Goal: Feedback & Contribution: Leave review/rating

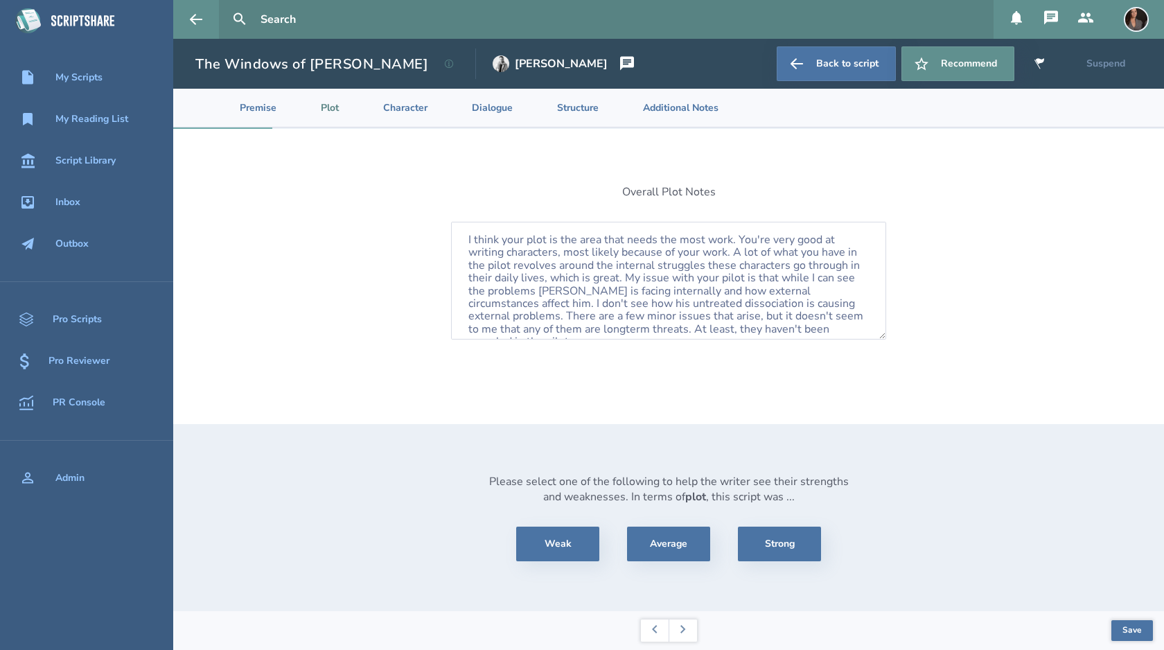
scroll to position [71, 0]
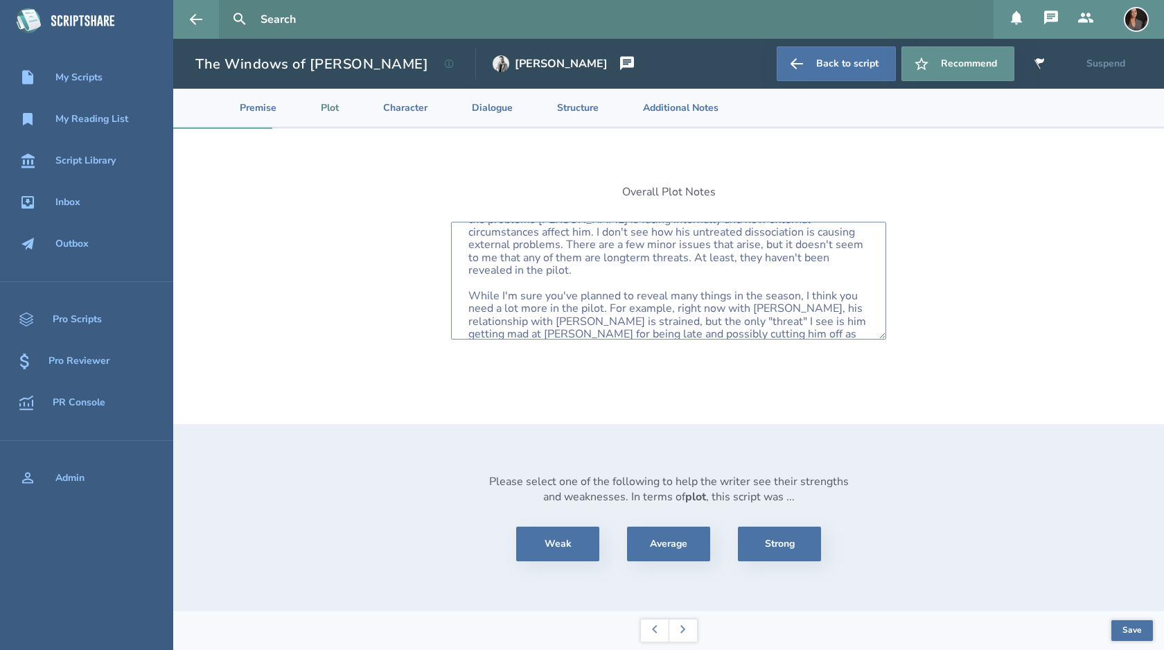
click at [746, 318] on textarea "I think your plot is the area that needs the most work. You're very good at wri…" at bounding box center [668, 281] width 435 height 118
click at [1121, 633] on button "Save" at bounding box center [1132, 630] width 42 height 21
click at [766, 325] on textarea "I think your plot is the area that needs the most work. You're very good at wri…" at bounding box center [668, 281] width 435 height 118
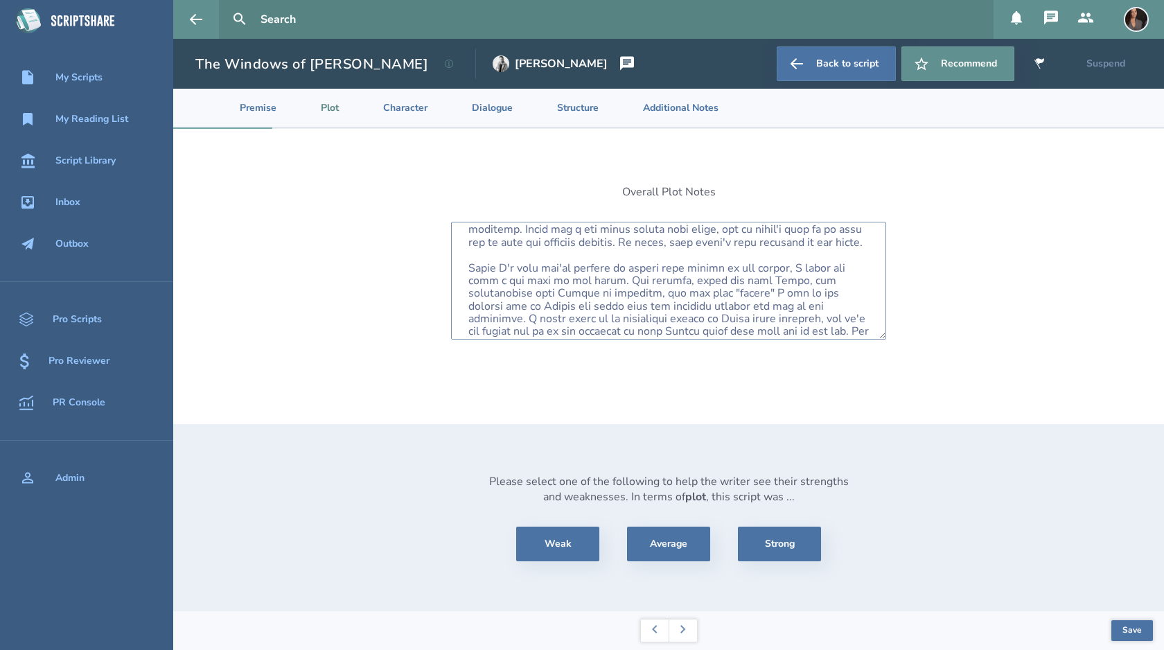
scroll to position [99, 0]
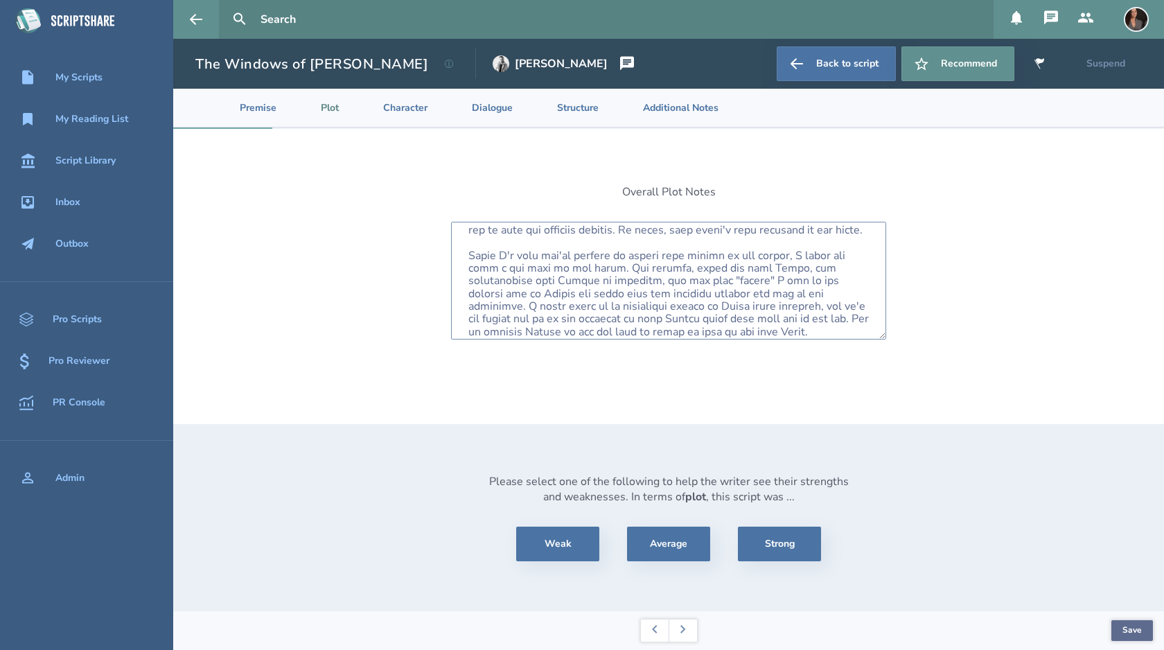
type textarea "I think your plot is the area that needs the most work. You're very good at wri…"
click at [1122, 628] on button "Save" at bounding box center [1132, 630] width 42 height 21
click at [751, 332] on textarea at bounding box center [668, 281] width 435 height 118
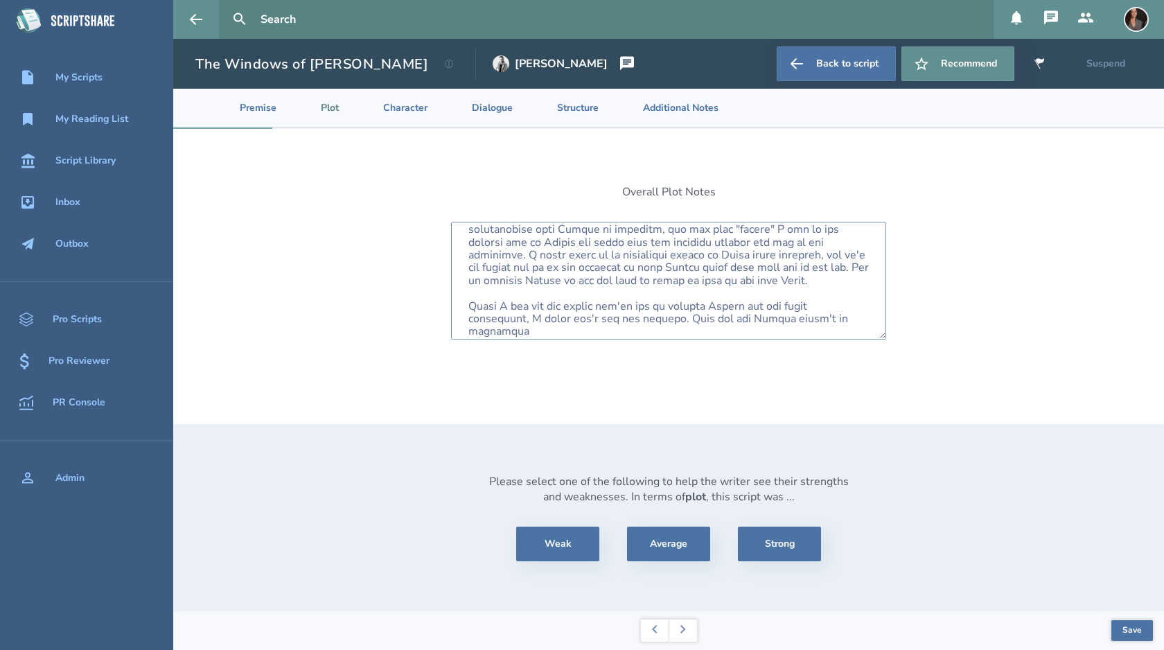
scroll to position [148, 0]
click at [819, 319] on textarea at bounding box center [668, 281] width 435 height 118
click at [864, 317] on textarea at bounding box center [668, 281] width 435 height 118
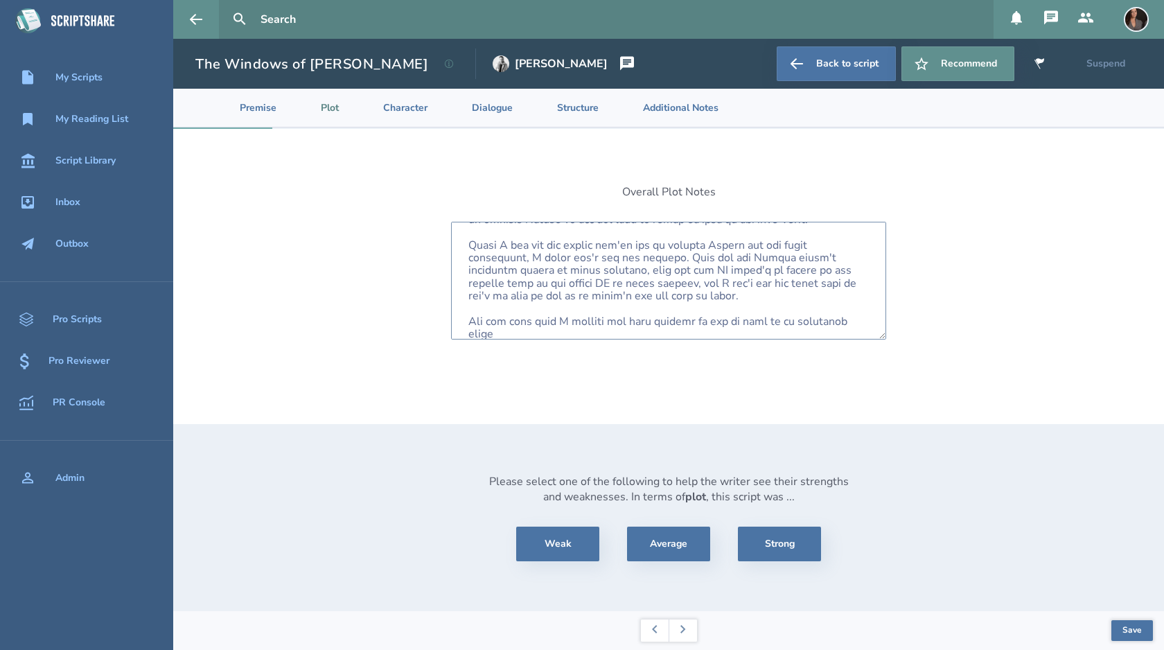
scroll to position [214, 0]
click at [621, 330] on textarea at bounding box center [668, 281] width 435 height 118
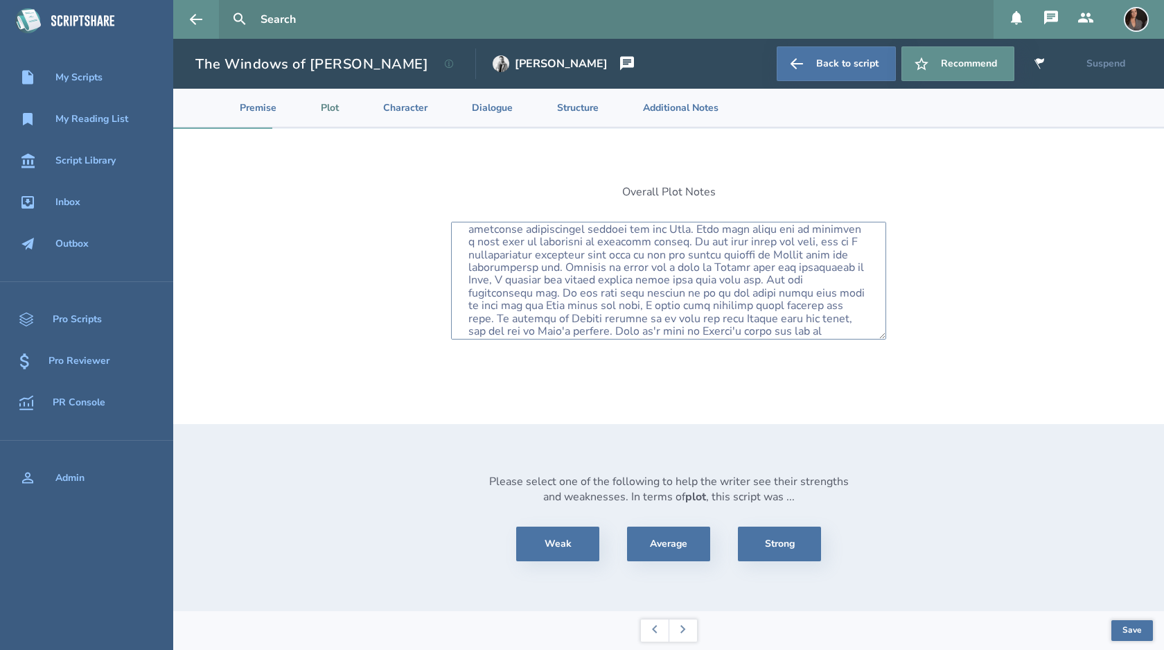
scroll to position [342, 0]
click at [810, 307] on textarea at bounding box center [668, 281] width 435 height 118
click at [820, 294] on textarea at bounding box center [668, 281] width 435 height 118
click at [613, 308] on textarea at bounding box center [668, 281] width 435 height 118
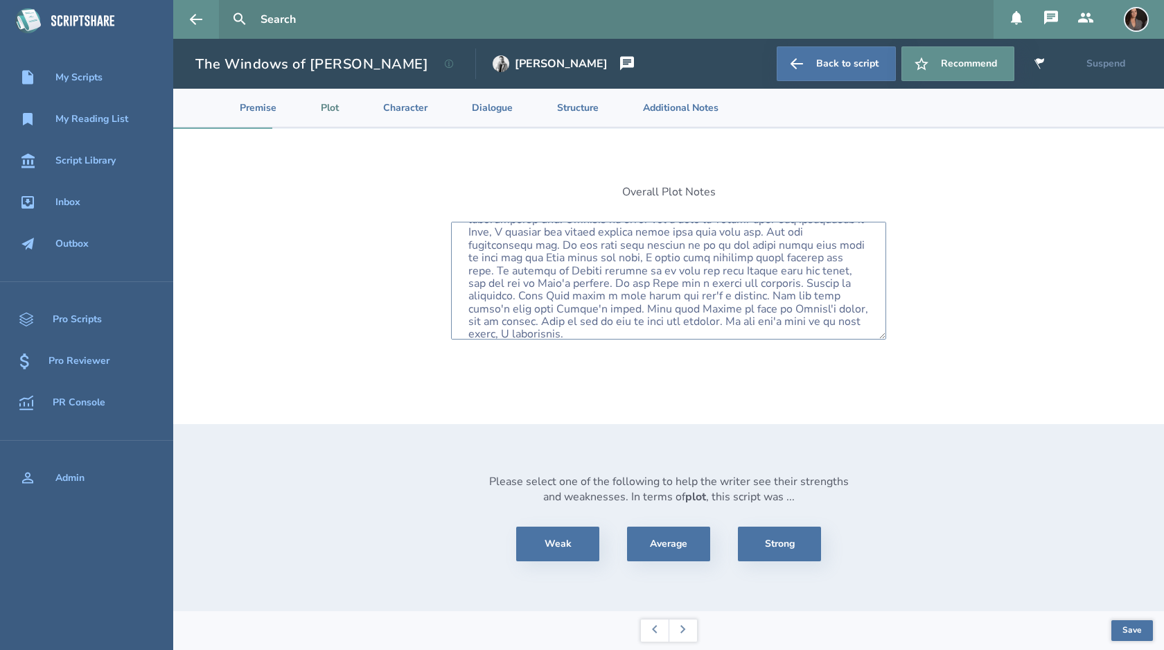
click at [618, 308] on textarea at bounding box center [668, 281] width 435 height 118
click at [660, 308] on textarea at bounding box center [668, 281] width 435 height 118
click at [802, 319] on textarea at bounding box center [668, 281] width 435 height 118
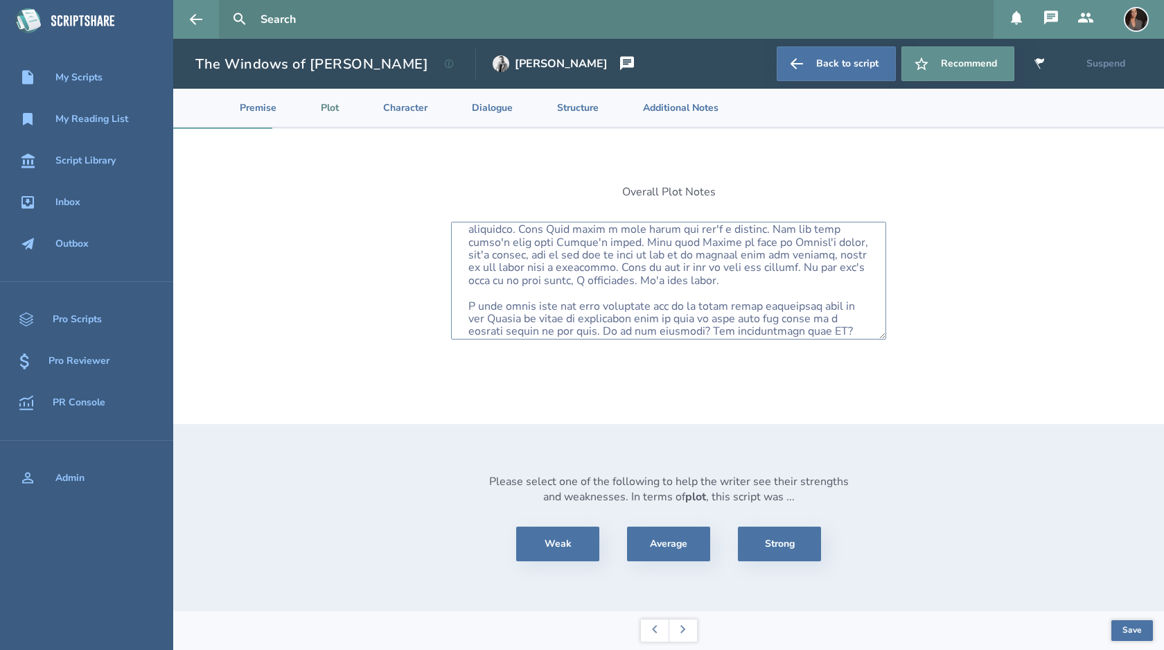
scroll to position [457, 0]
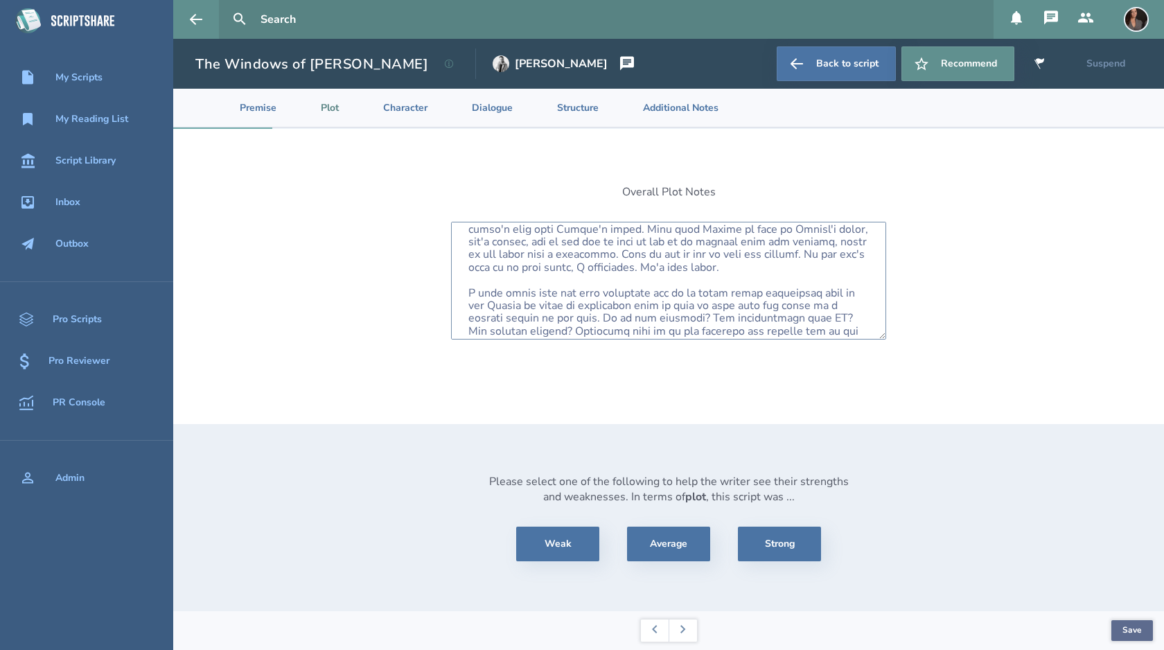
type textarea "I think your plot is the area that needs the most work. You're very good at wri…"
click at [1130, 628] on button "Save" at bounding box center [1132, 630] width 42 height 21
click at [685, 632] on icon at bounding box center [683, 629] width 6 height 8
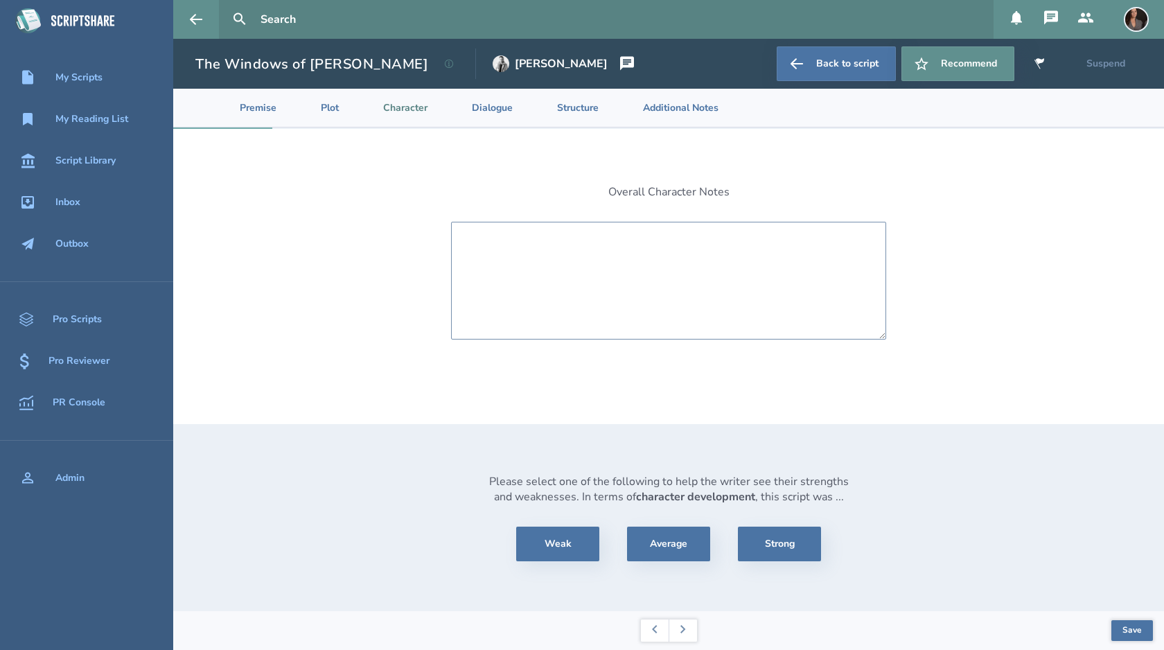
click at [588, 294] on textarea at bounding box center [668, 281] width 435 height 118
type textarea "I"
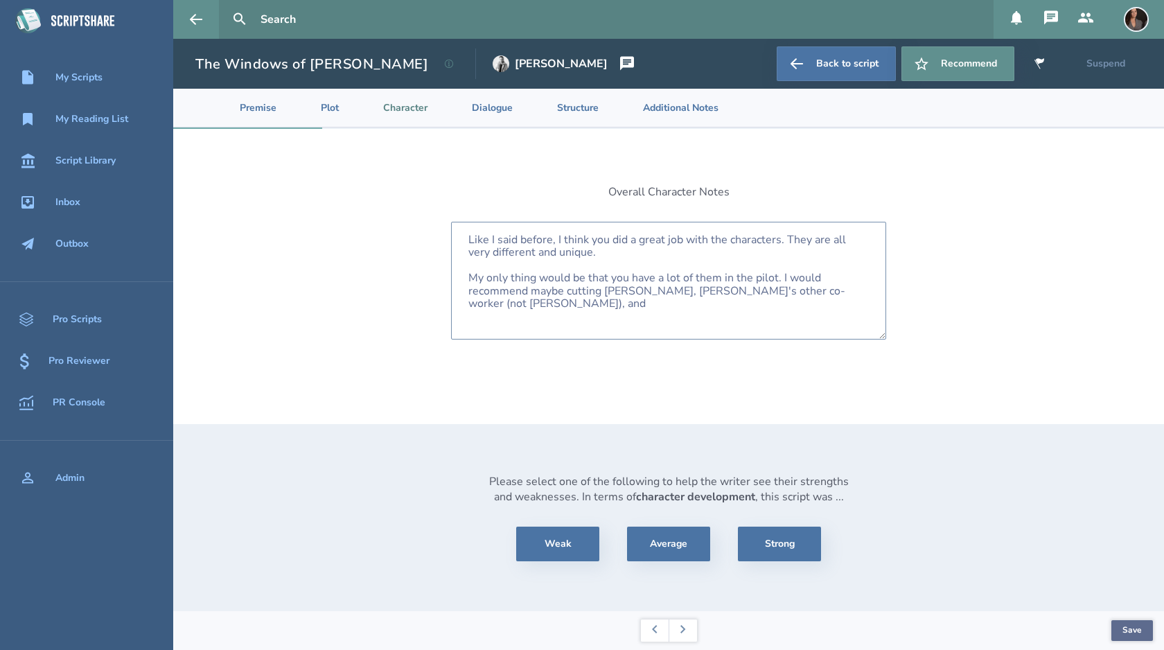
type textarea "Like I said before, I think you did a great job with the characters. They are a…"
click at [1135, 626] on button "Save" at bounding box center [1132, 630] width 42 height 21
click at [1136, 626] on button "Save" at bounding box center [1132, 630] width 42 height 21
click at [651, 633] on button at bounding box center [655, 630] width 28 height 22
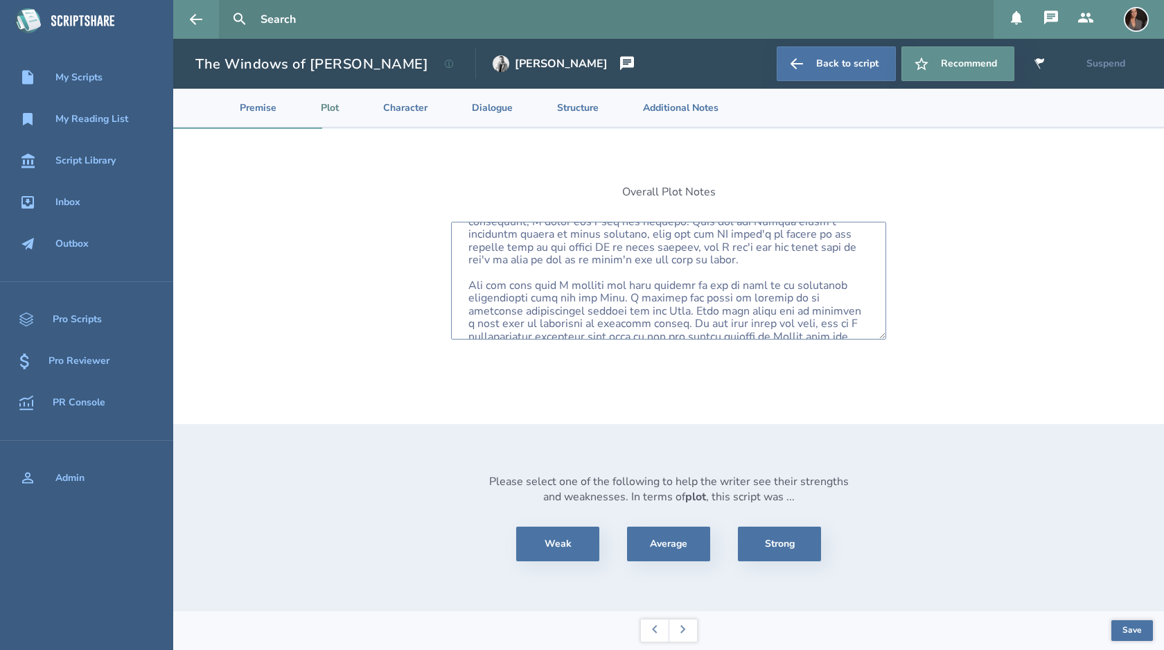
scroll to position [466, 0]
click at [1141, 629] on button "Save" at bounding box center [1132, 630] width 42 height 21
click at [265, 117] on li "Premise" at bounding box center [246, 108] width 81 height 38
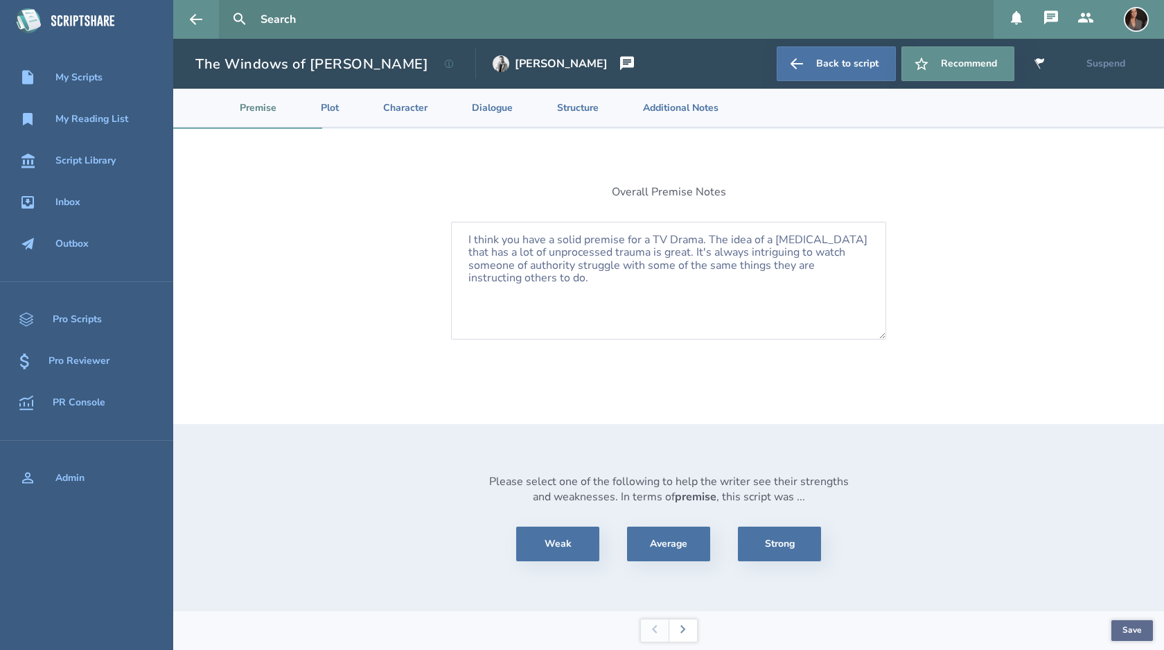
click at [1140, 629] on button "Save" at bounding box center [1132, 630] width 42 height 21
click at [682, 635] on button at bounding box center [683, 630] width 28 height 22
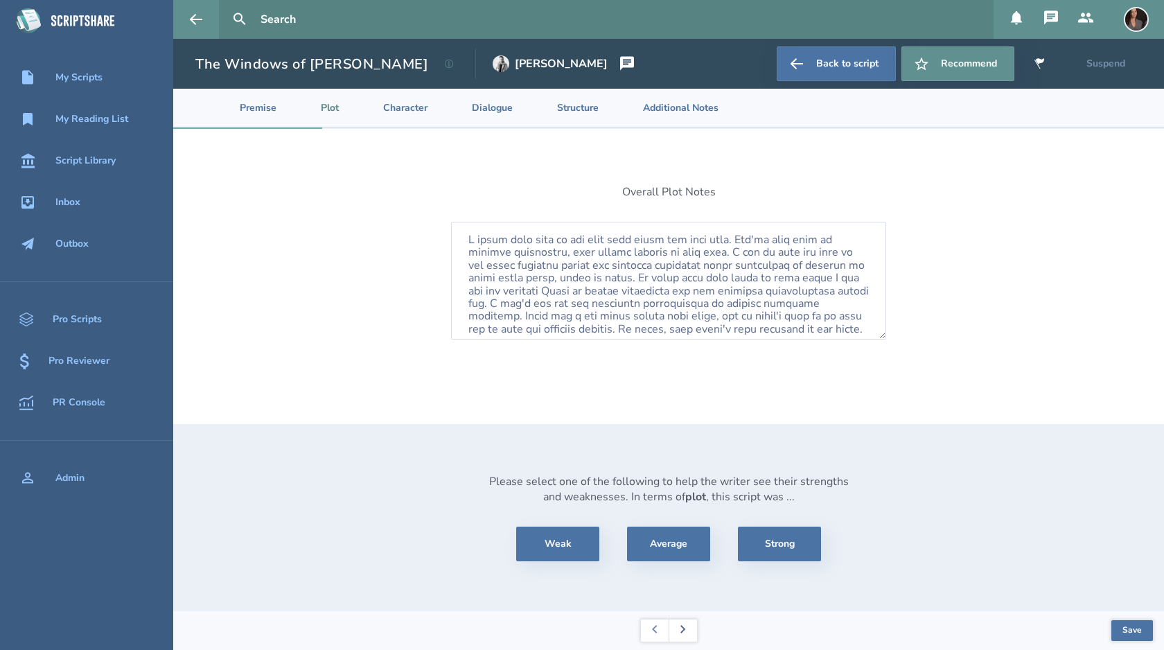
click at [682, 635] on button at bounding box center [683, 630] width 28 height 22
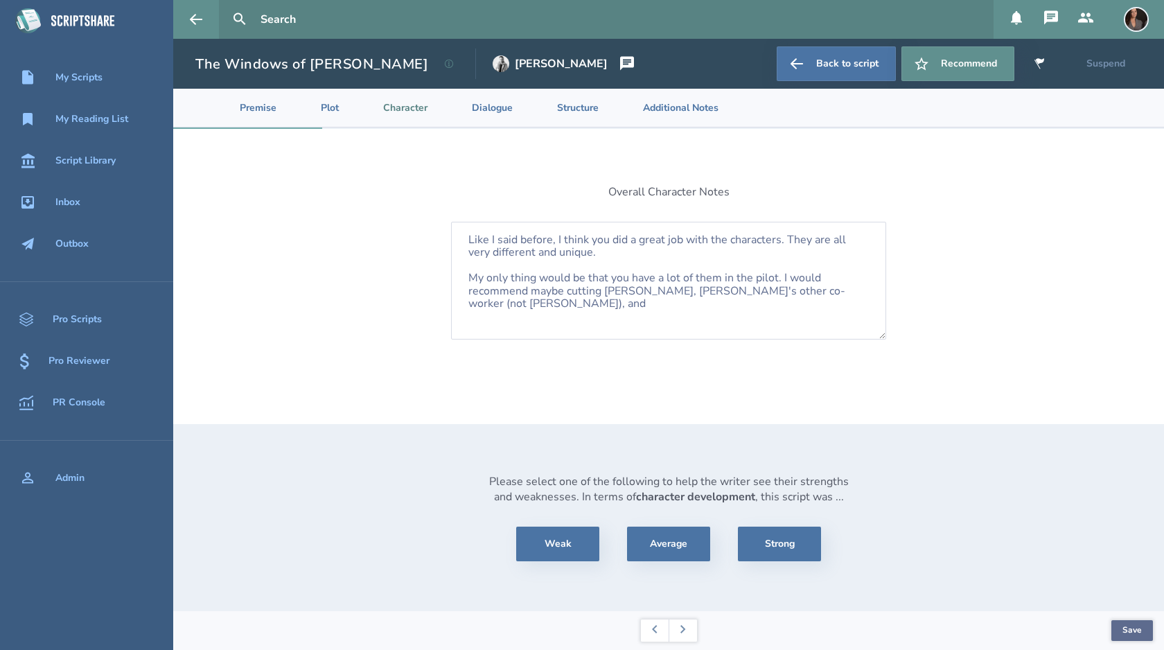
click at [1135, 629] on button "Save" at bounding box center [1132, 630] width 42 height 21
click at [303, 65] on h1 "The Windows of [PERSON_NAME]" at bounding box center [311, 64] width 233 height 19
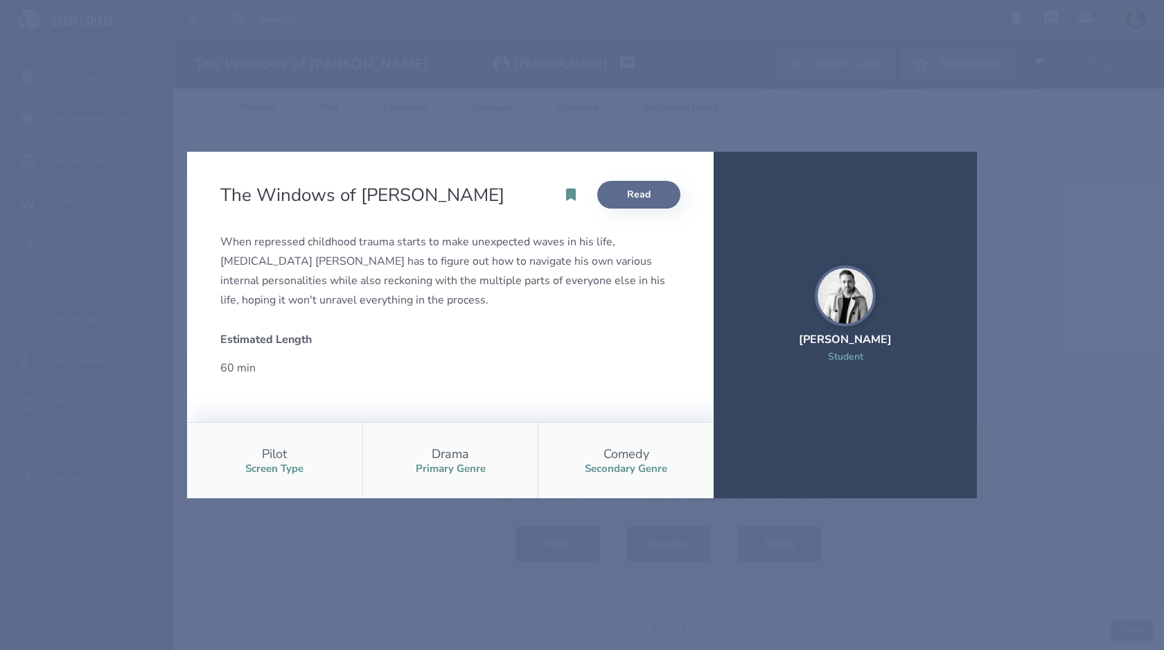
click at [630, 198] on link "Read" at bounding box center [638, 195] width 83 height 28
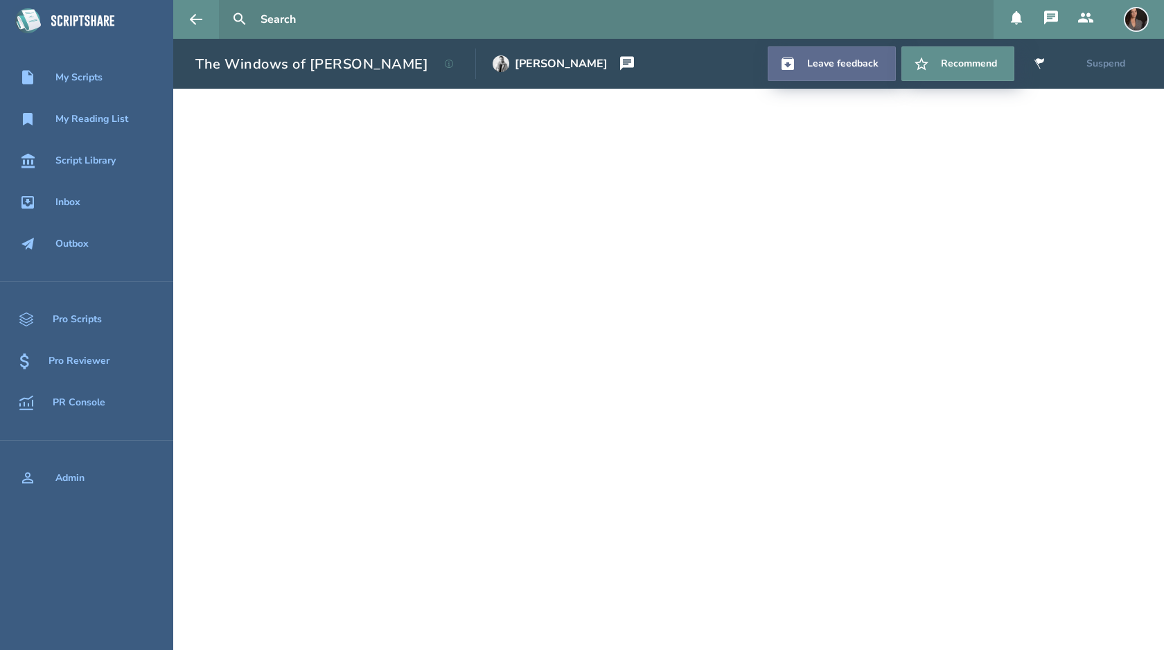
click at [839, 69] on link "Leave feedback" at bounding box center [832, 63] width 128 height 35
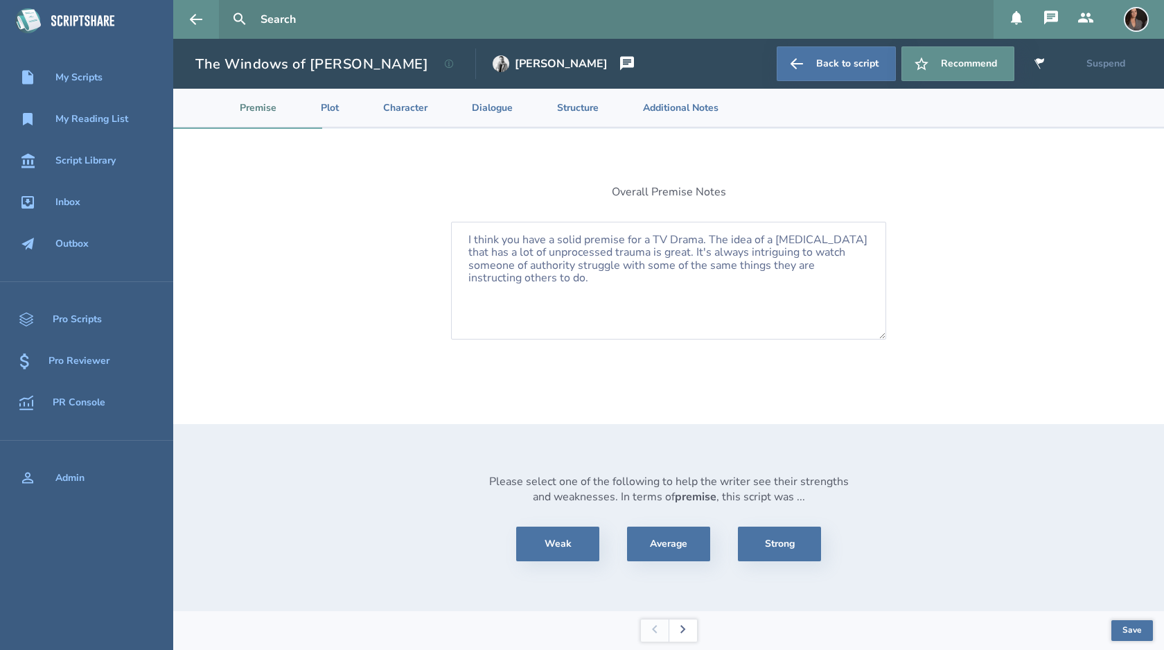
click at [691, 627] on button at bounding box center [683, 630] width 28 height 22
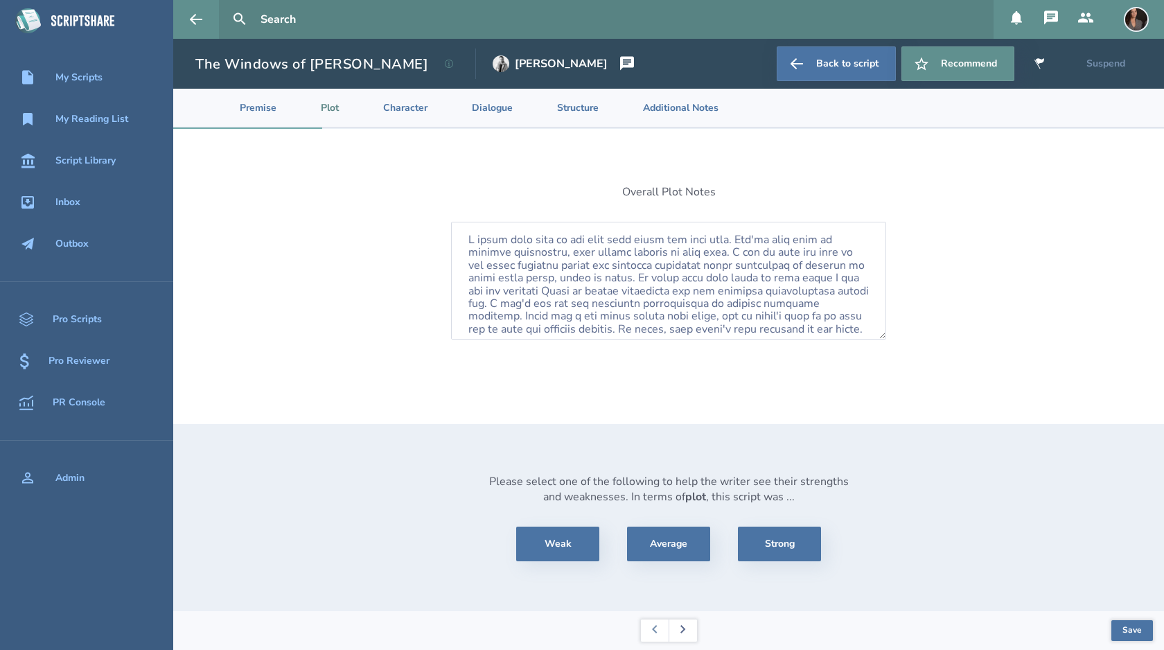
click at [691, 627] on button at bounding box center [683, 630] width 28 height 22
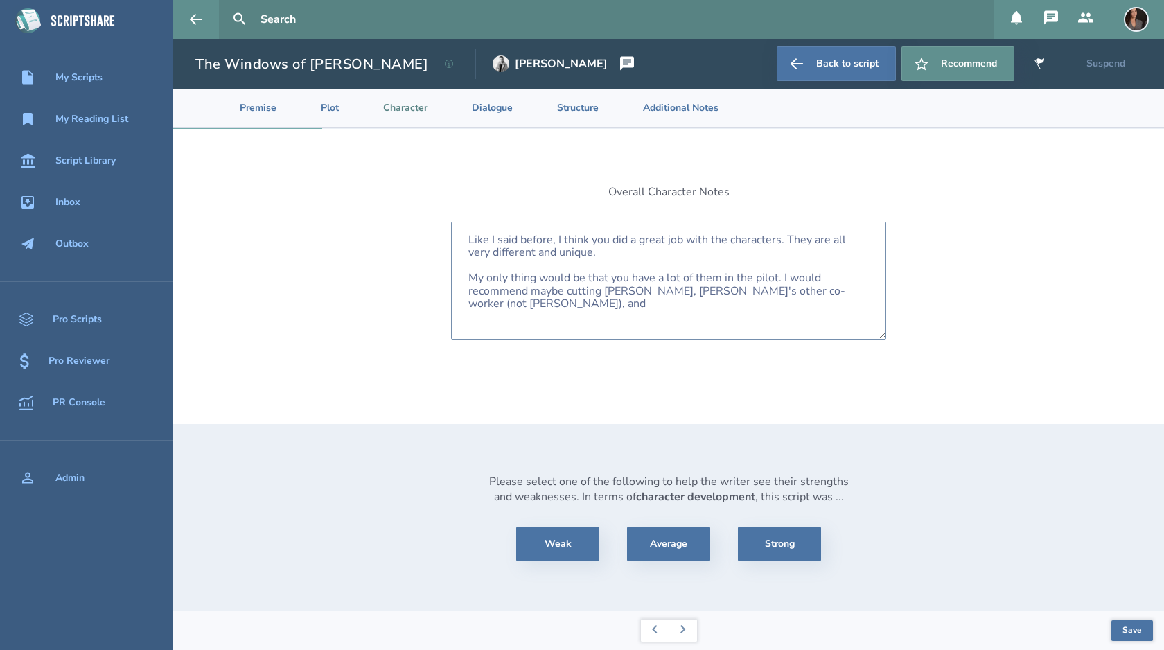
click at [816, 279] on textarea "Like I said before, I think you did a great job with the characters. They are a…" at bounding box center [668, 281] width 435 height 118
drag, startPoint x: 827, startPoint y: 290, endPoint x: 648, endPoint y: 290, distance: 178.1
click at [648, 290] on textarea "Like I said before, I think you did a great job with the characters. They are a…" at bounding box center [668, 281] width 435 height 118
type textarea "Like I said before, I think you did a great job with the characters. They are a…"
click at [1138, 633] on button "Save" at bounding box center [1132, 630] width 42 height 21
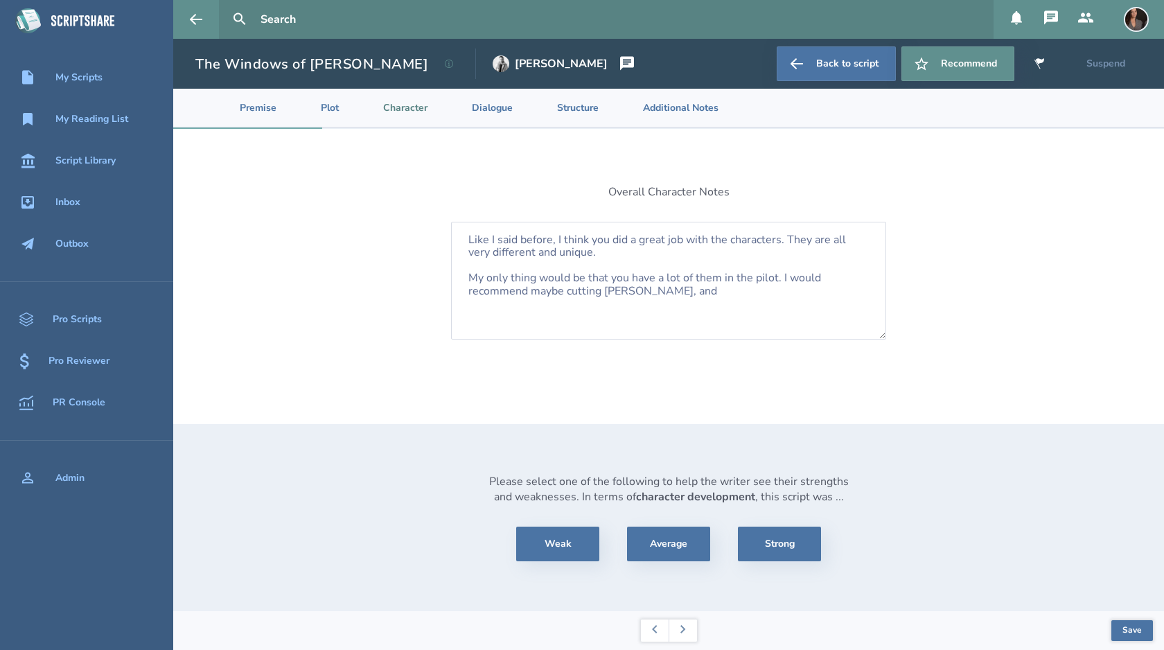
click at [318, 60] on h1 "The Windows of [PERSON_NAME]" at bounding box center [311, 64] width 233 height 19
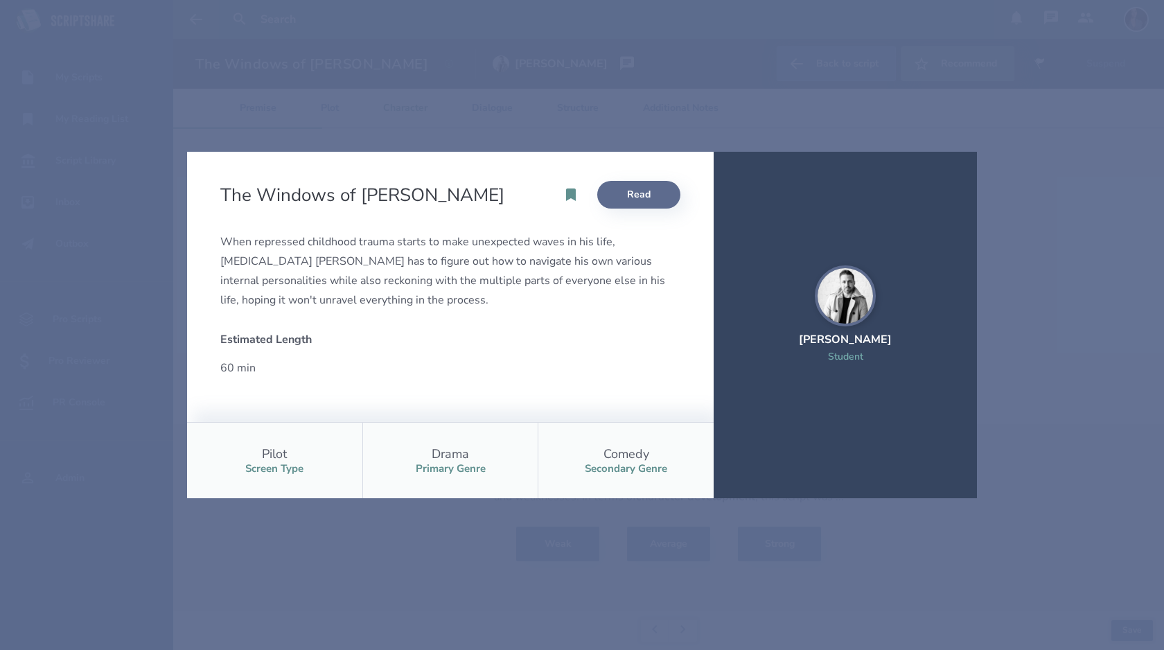
click at [631, 195] on link "Read" at bounding box center [638, 195] width 83 height 28
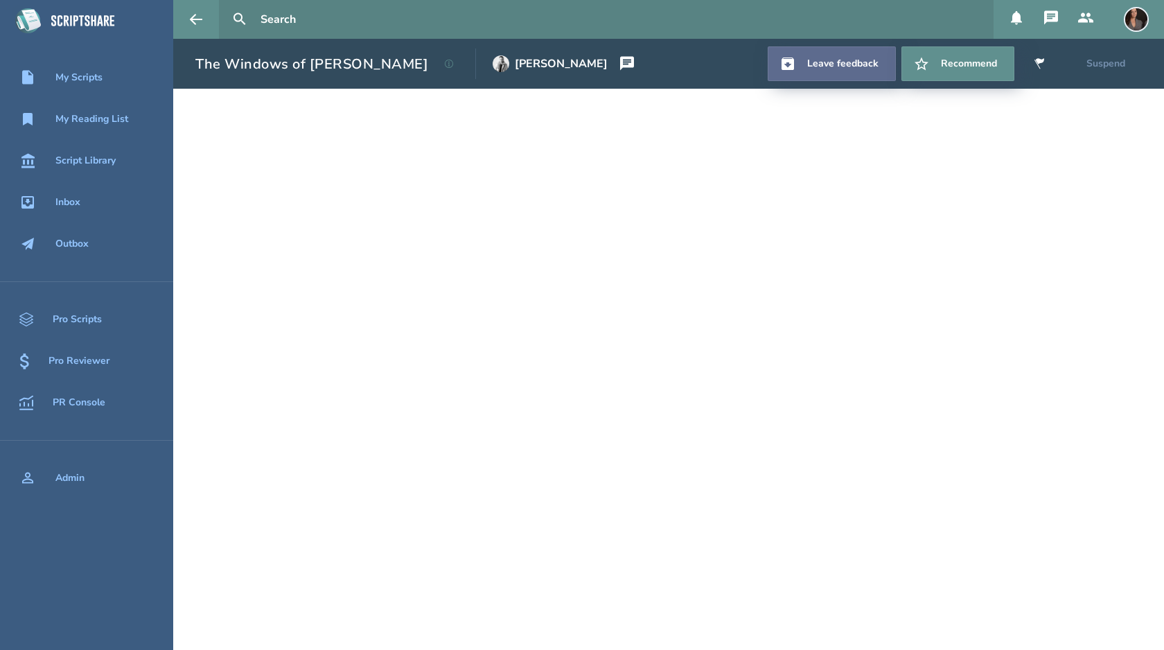
click at [835, 71] on link "Leave feedback" at bounding box center [832, 63] width 128 height 35
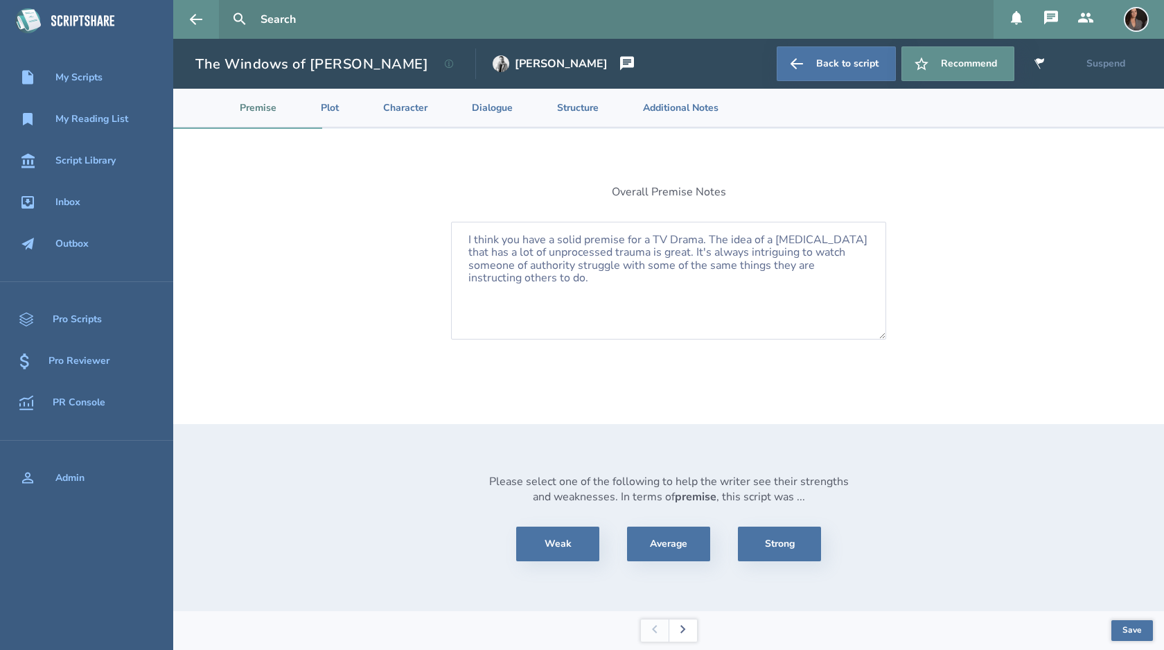
click at [683, 634] on button at bounding box center [683, 630] width 28 height 22
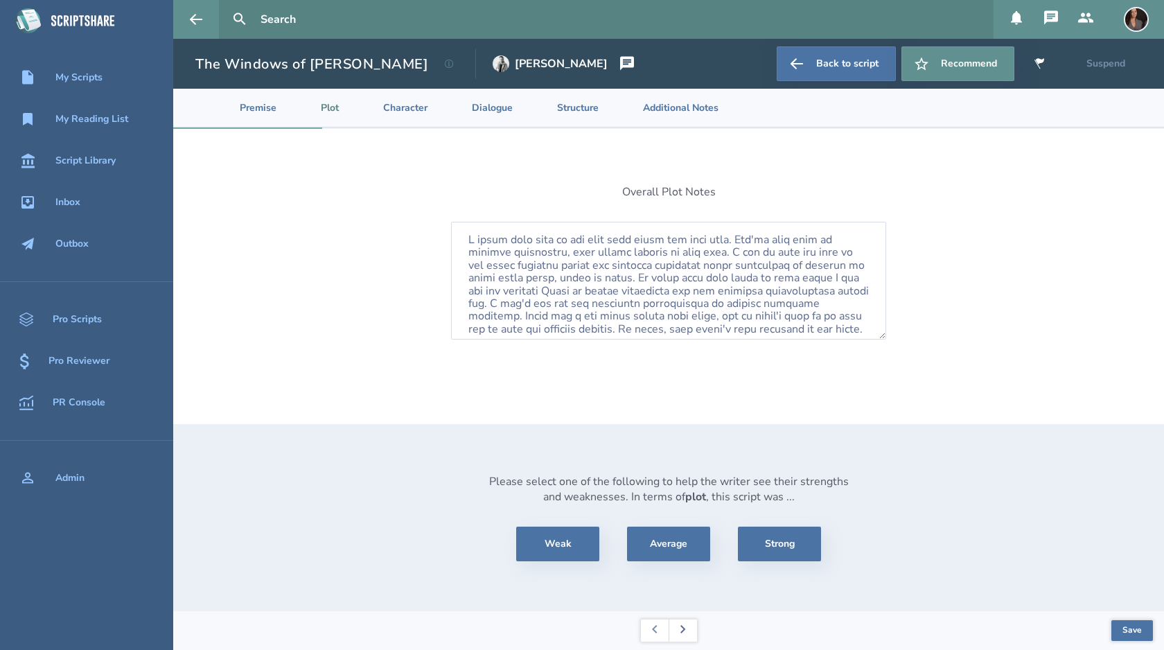
click at [683, 634] on button at bounding box center [683, 630] width 28 height 22
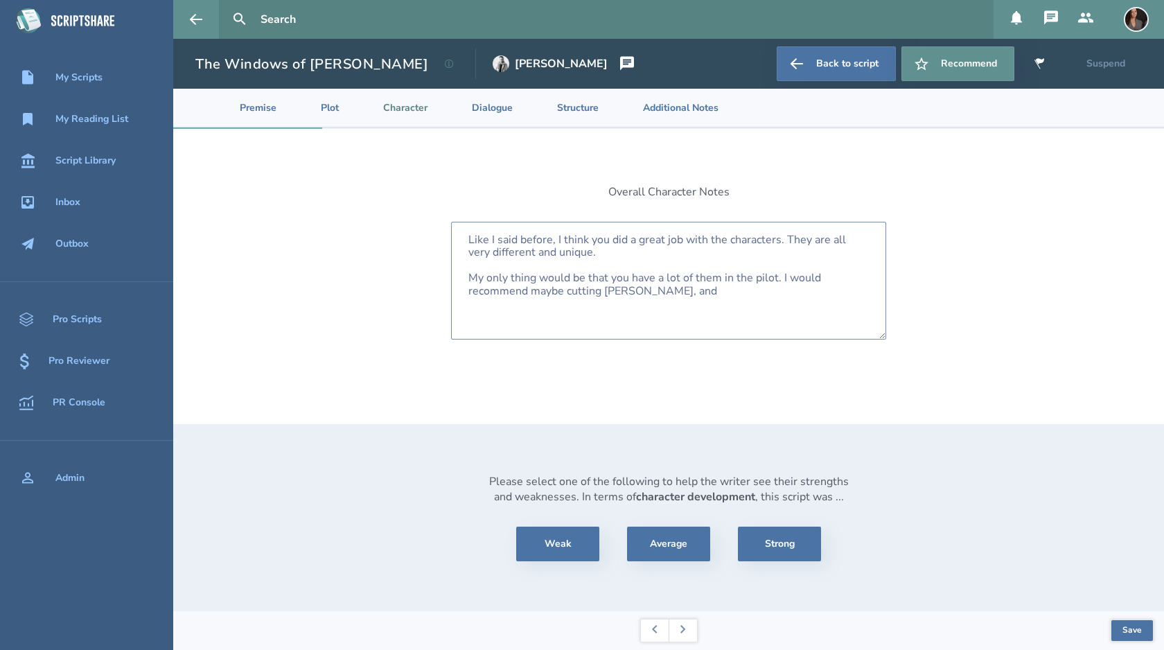
click at [719, 298] on textarea "Like I said before, I think you did a great job with the characters. They are a…" at bounding box center [668, 281] width 435 height 118
click at [1126, 626] on button "Save" at bounding box center [1132, 630] width 42 height 21
click at [545, 314] on textarea "Like I said before, I think you did a great job with the characters. They are a…" at bounding box center [668, 281] width 435 height 118
click at [556, 320] on textarea "Like I said before, I think you did a great job with the characters. They are a…" at bounding box center [668, 281] width 435 height 118
click at [747, 294] on textarea "Like I said before, I think you did a great job with the characters. They are a…" at bounding box center [668, 281] width 435 height 118
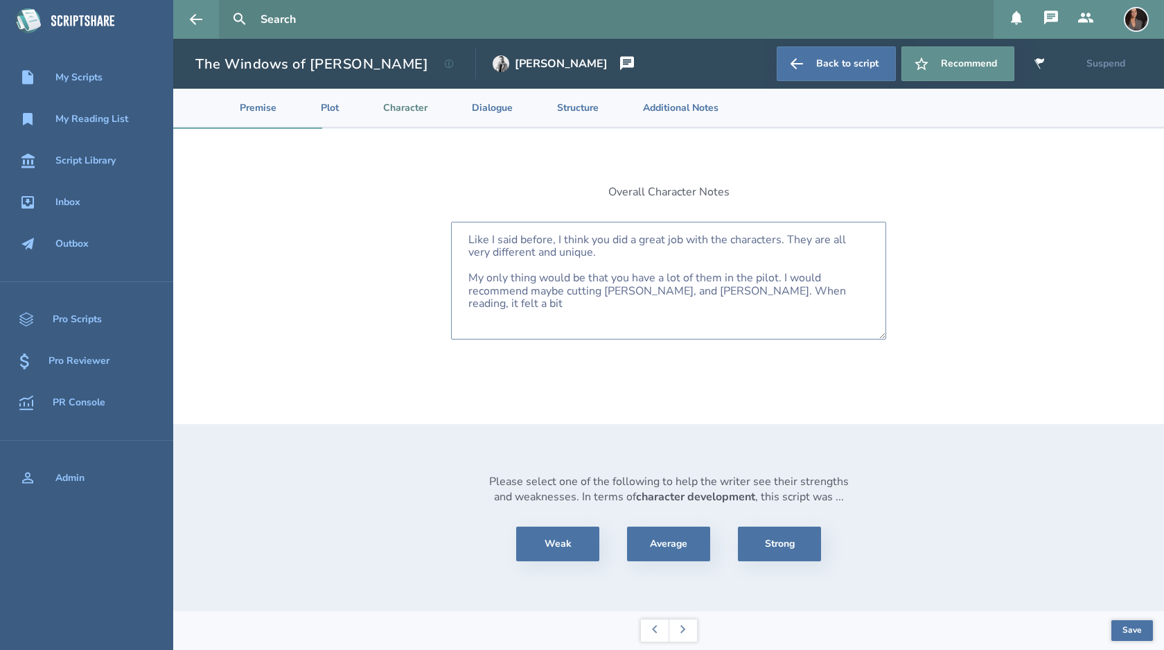
click at [733, 303] on textarea "Like I said before, I think you did a great job with the characters. They are a…" at bounding box center [668, 281] width 435 height 118
click at [645, 290] on textarea "Like I said before, I think you did a great job with the characters. They are a…" at bounding box center [668, 281] width 435 height 118
type textarea "Like I said before, I think you did a great job with the characters. They are a…"
click at [1133, 626] on button "Save" at bounding box center [1132, 630] width 42 height 21
click at [1140, 633] on button "Save" at bounding box center [1132, 630] width 42 height 21
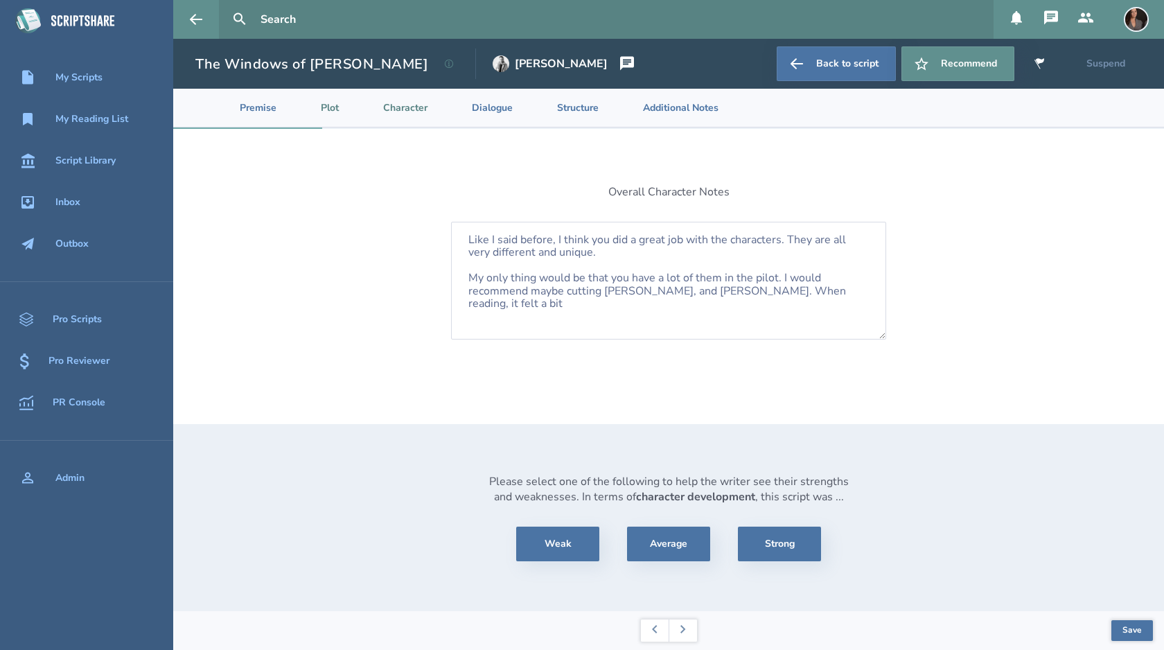
click at [329, 107] on li "Plot" at bounding box center [319, 108] width 62 height 38
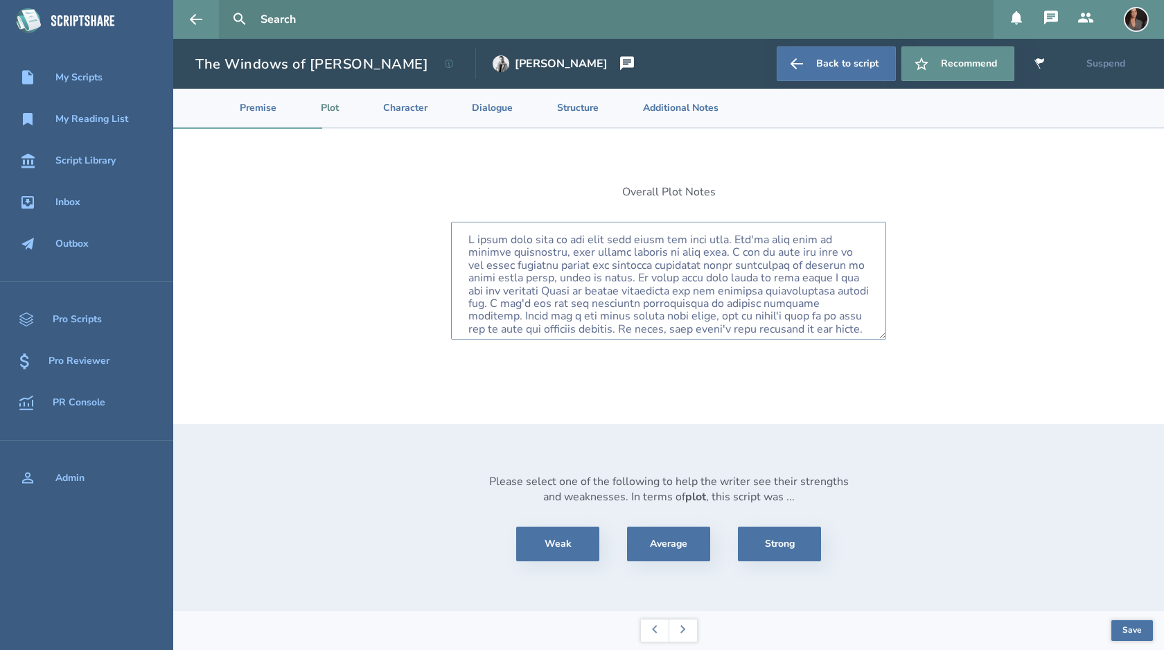
click at [621, 279] on textarea at bounding box center [668, 281] width 435 height 118
click at [791, 247] on textarea at bounding box center [668, 281] width 435 height 118
click at [644, 259] on textarea at bounding box center [668, 281] width 435 height 118
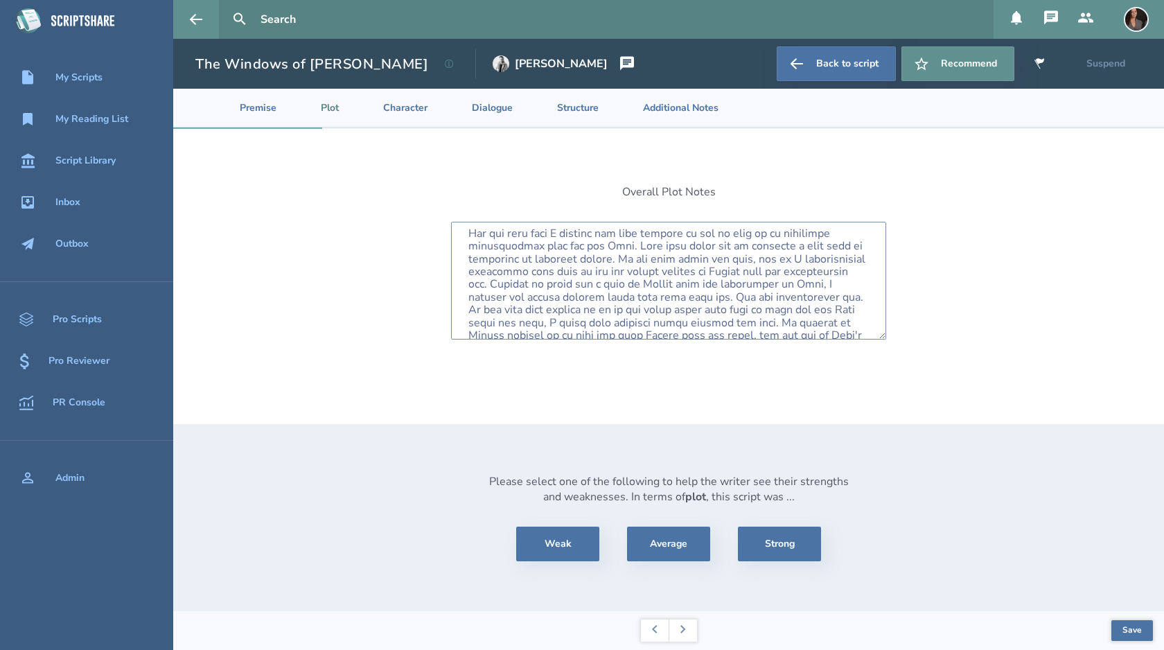
click at [606, 271] on textarea at bounding box center [668, 281] width 435 height 118
click at [824, 260] on textarea at bounding box center [668, 281] width 435 height 118
drag, startPoint x: 591, startPoint y: 272, endPoint x: 538, endPoint y: 273, distance: 53.4
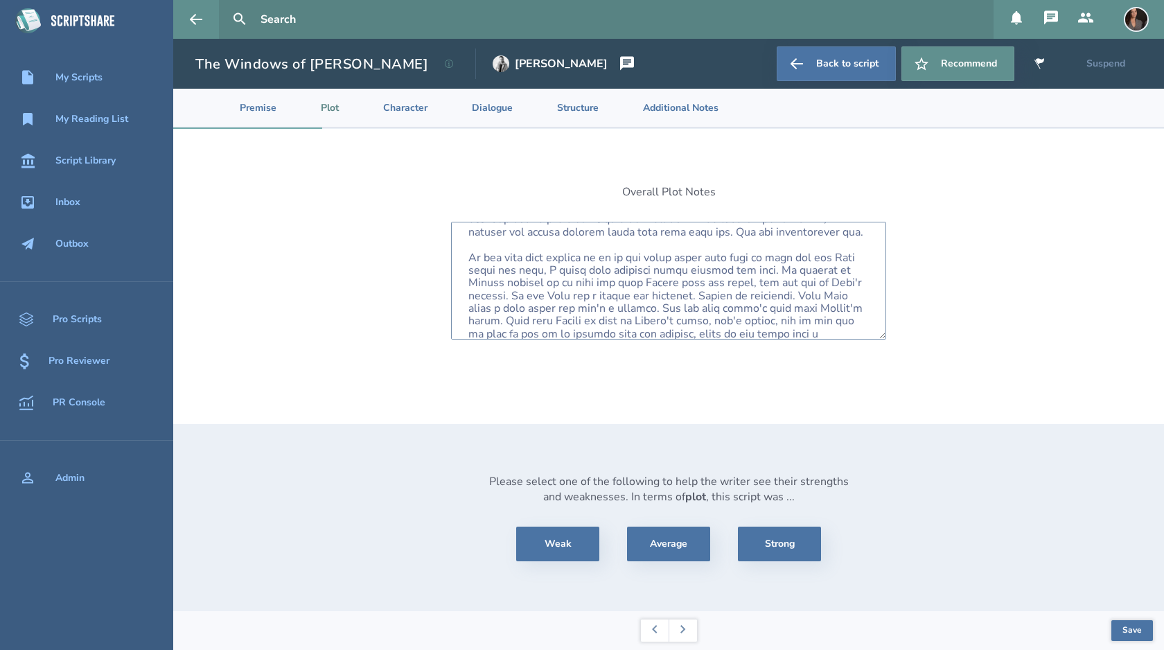
click at [538, 273] on textarea at bounding box center [668, 281] width 435 height 118
click at [655, 268] on textarea at bounding box center [668, 281] width 435 height 118
click at [689, 270] on textarea at bounding box center [668, 281] width 435 height 118
click at [734, 307] on textarea at bounding box center [668, 281] width 435 height 118
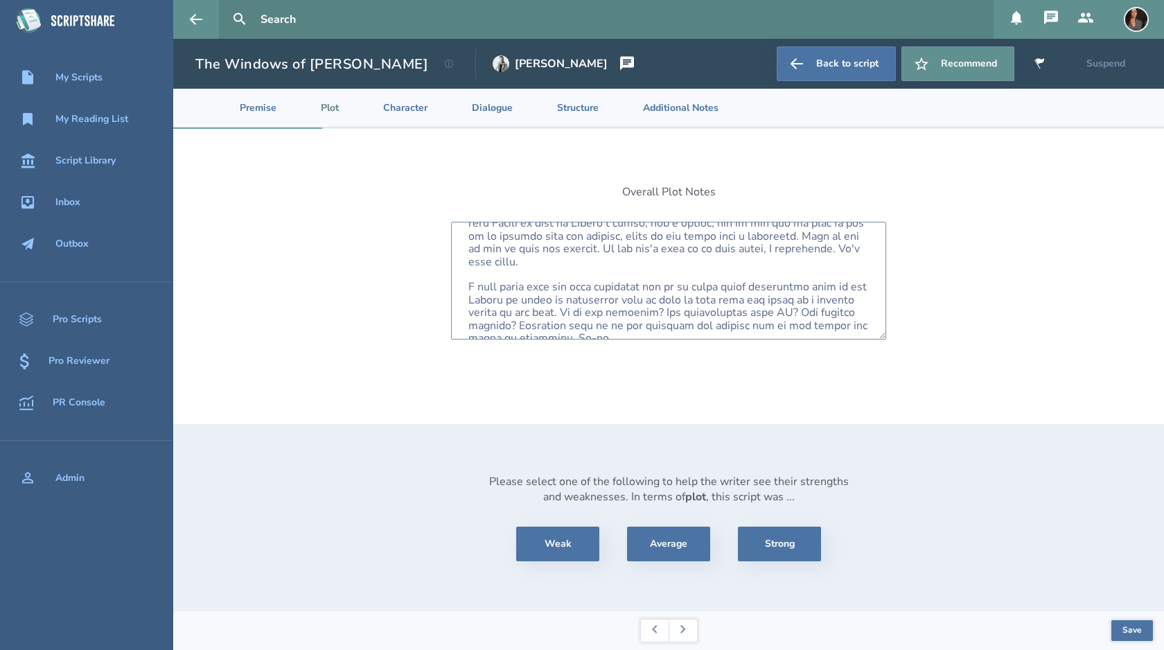
scroll to position [492, 0]
click at [572, 320] on textarea at bounding box center [668, 281] width 435 height 118
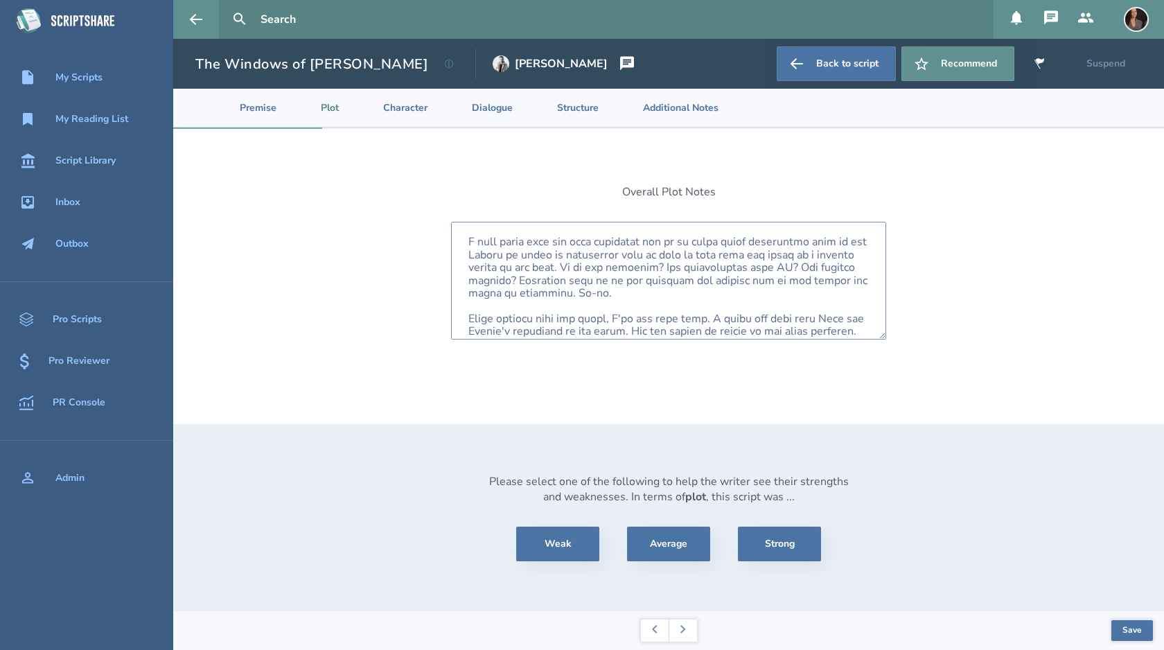
scroll to position [545, 0]
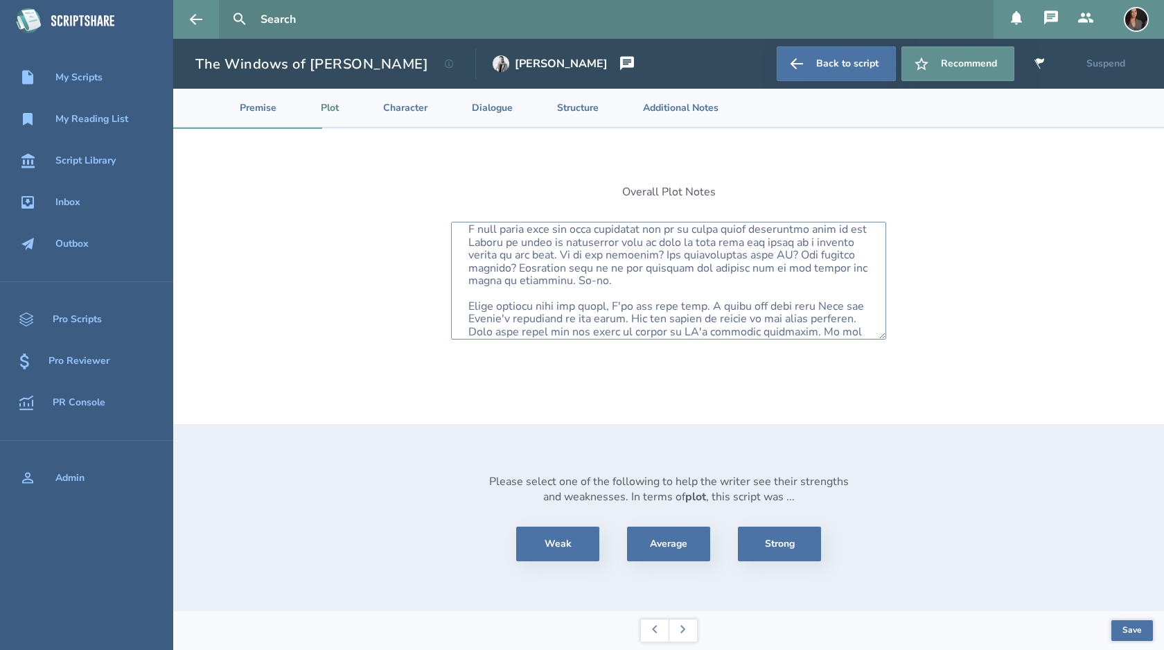
click at [691, 291] on textarea at bounding box center [668, 281] width 435 height 118
click at [464, 306] on textarea at bounding box center [668, 281] width 435 height 118
click at [864, 304] on textarea at bounding box center [668, 281] width 435 height 118
click at [637, 334] on textarea at bounding box center [668, 281] width 435 height 118
type textarea "I think your plot is the area that needs the most work. You're very good at wri…"
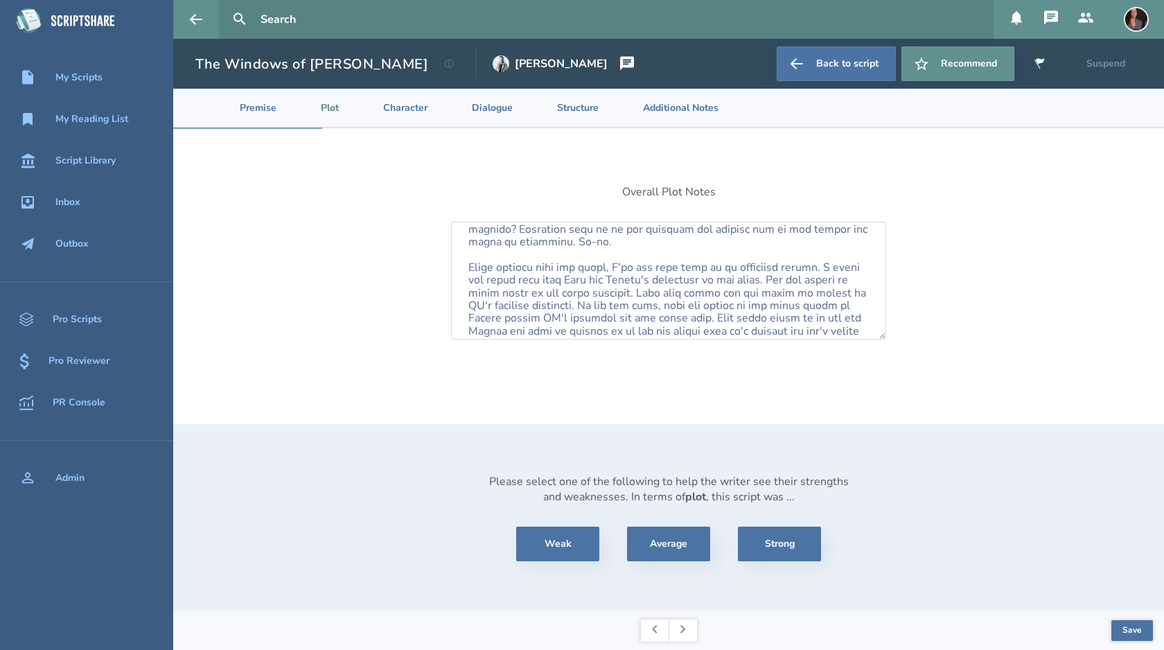
scroll to position [597, 0]
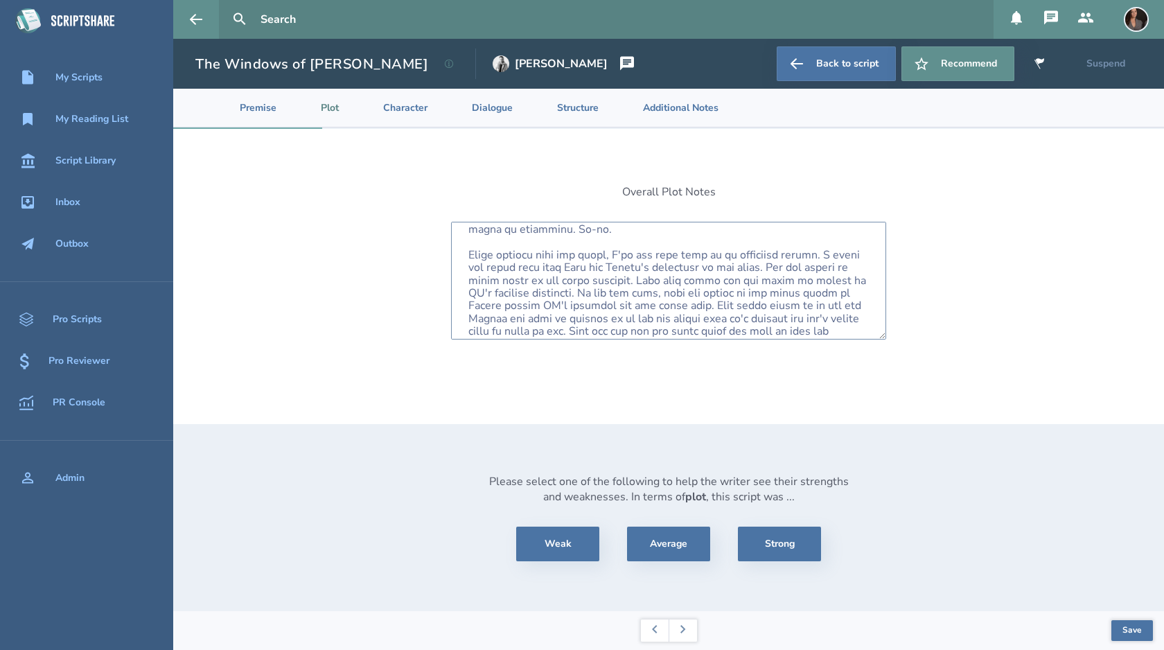
click at [782, 317] on textarea at bounding box center [668, 281] width 435 height 118
click at [678, 326] on textarea at bounding box center [668, 281] width 435 height 118
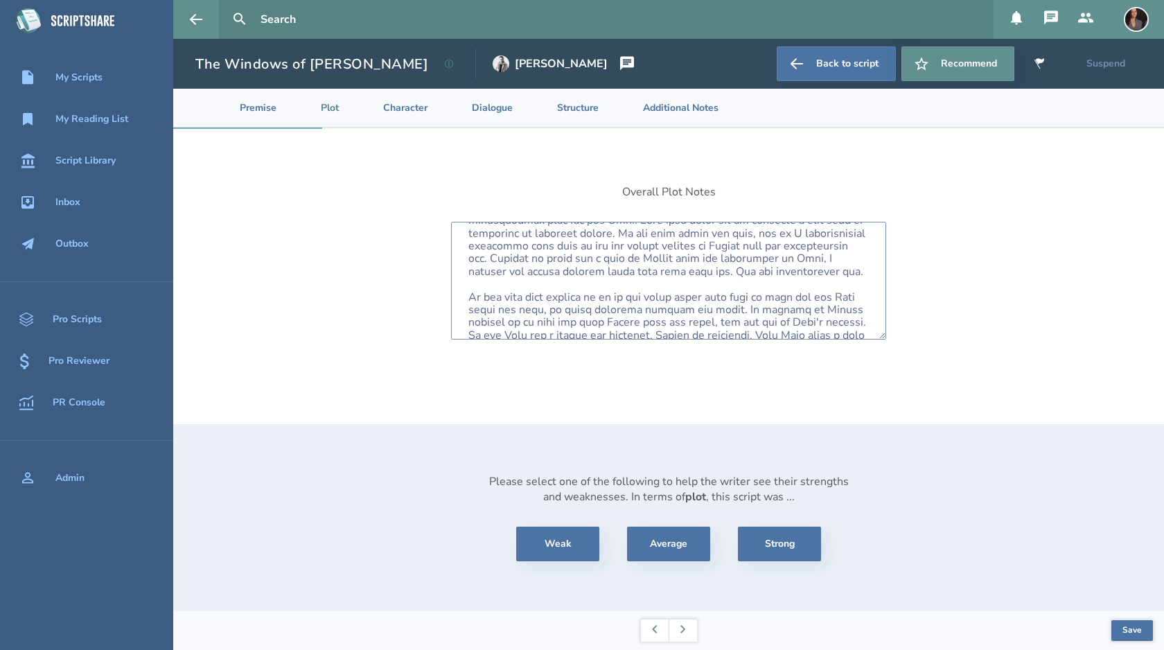
scroll to position [539, 0]
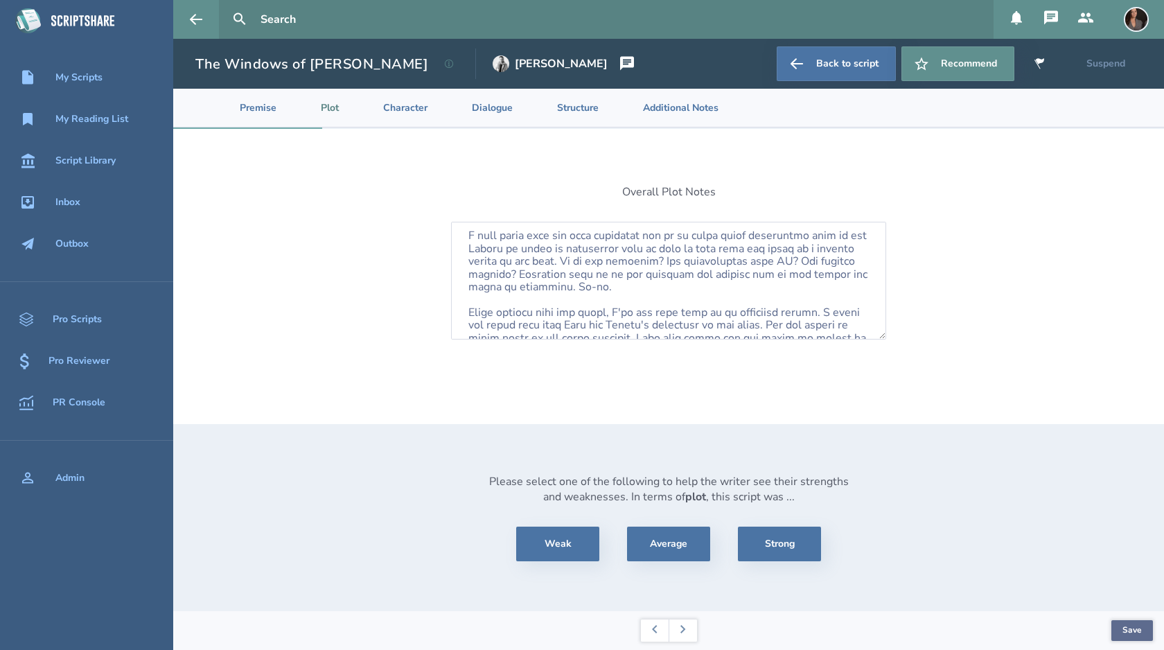
type textarea "I think your plot is the area that needs the most work. You're very good at wri…"
click at [1135, 630] on button "Save" at bounding box center [1132, 630] width 42 height 21
click at [403, 97] on li "Character" at bounding box center [394, 108] width 89 height 38
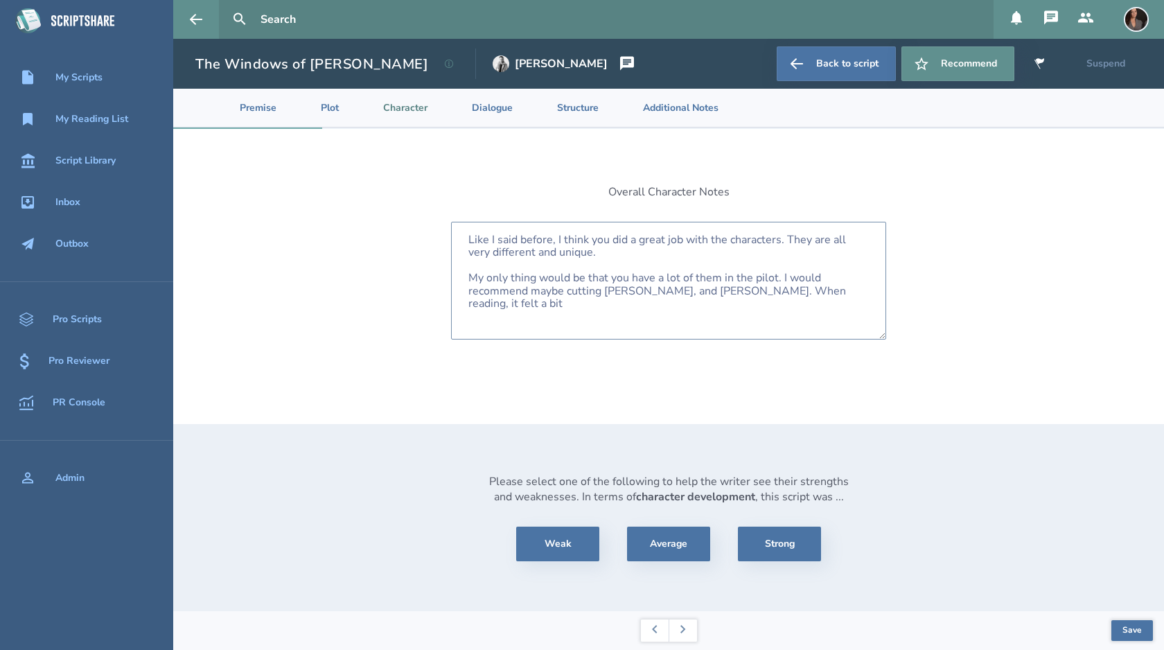
click at [842, 289] on textarea "Like I said before, I think you did a great job with the characters. They are a…" at bounding box center [668, 281] width 435 height 118
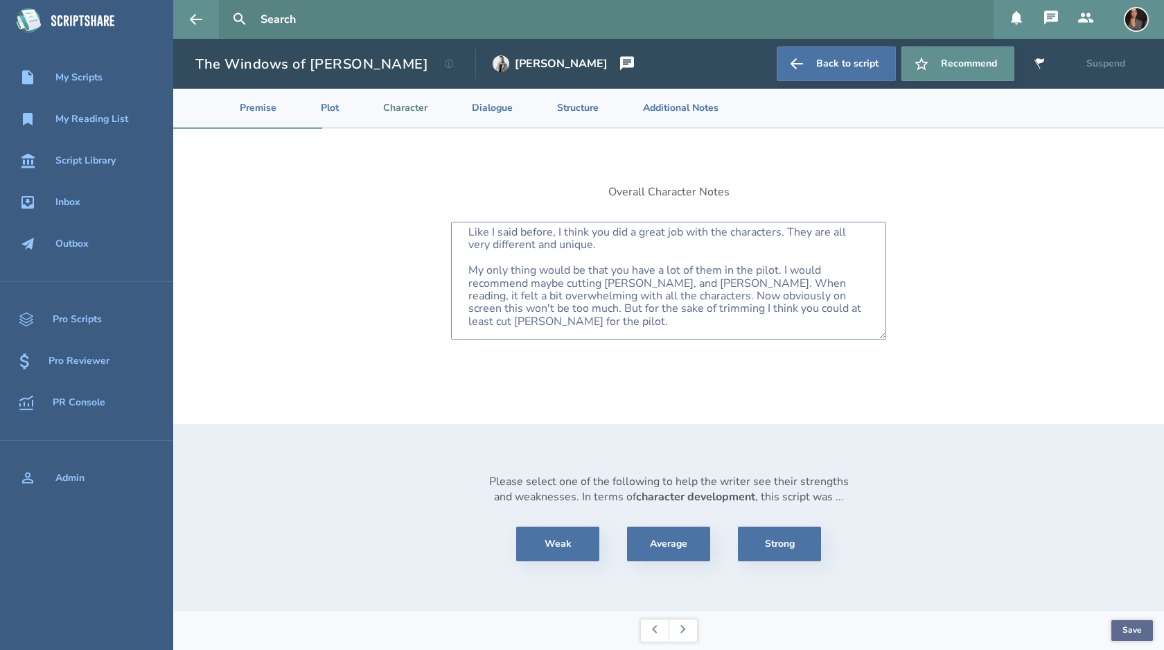
type textarea "Like I said before, I think you did a great job with the characters. They are a…"
click at [1137, 633] on button "Save" at bounding box center [1132, 630] width 42 height 21
click at [1130, 624] on button "Save" at bounding box center [1132, 630] width 42 height 21
click at [686, 630] on button at bounding box center [683, 630] width 28 height 22
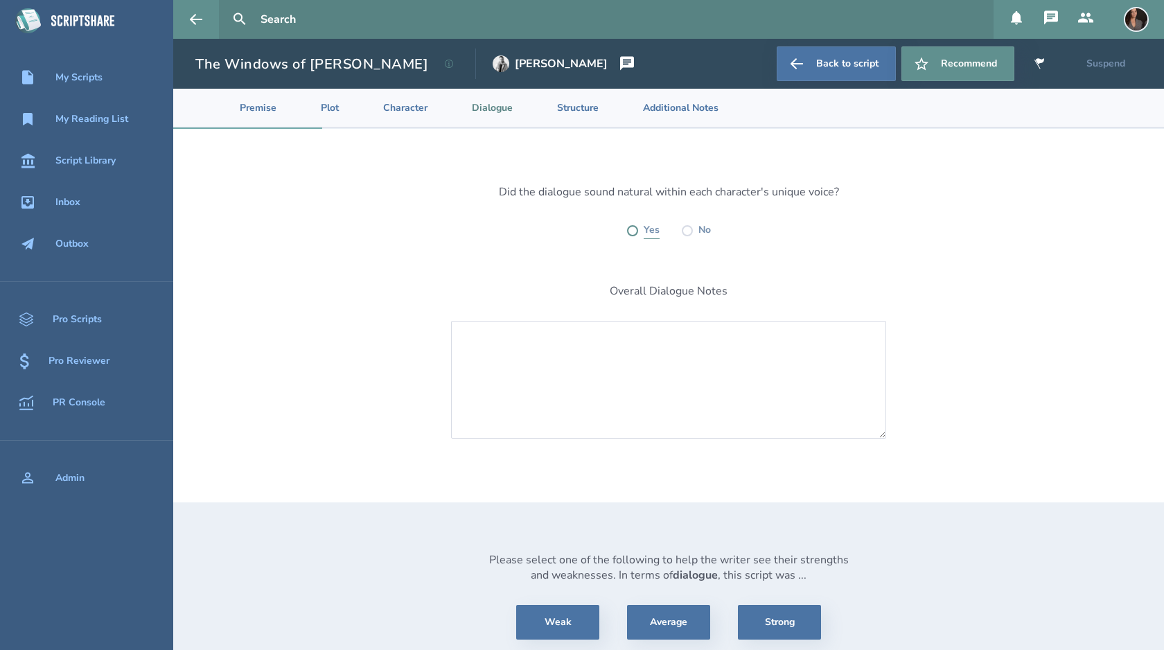
click at [632, 229] on label at bounding box center [632, 230] width 11 height 11
radio input "true"
click at [617, 342] on textarea at bounding box center [668, 380] width 435 height 118
type textarea "I think you did a great job with dialogue. Each voice is very clear and engagin…"
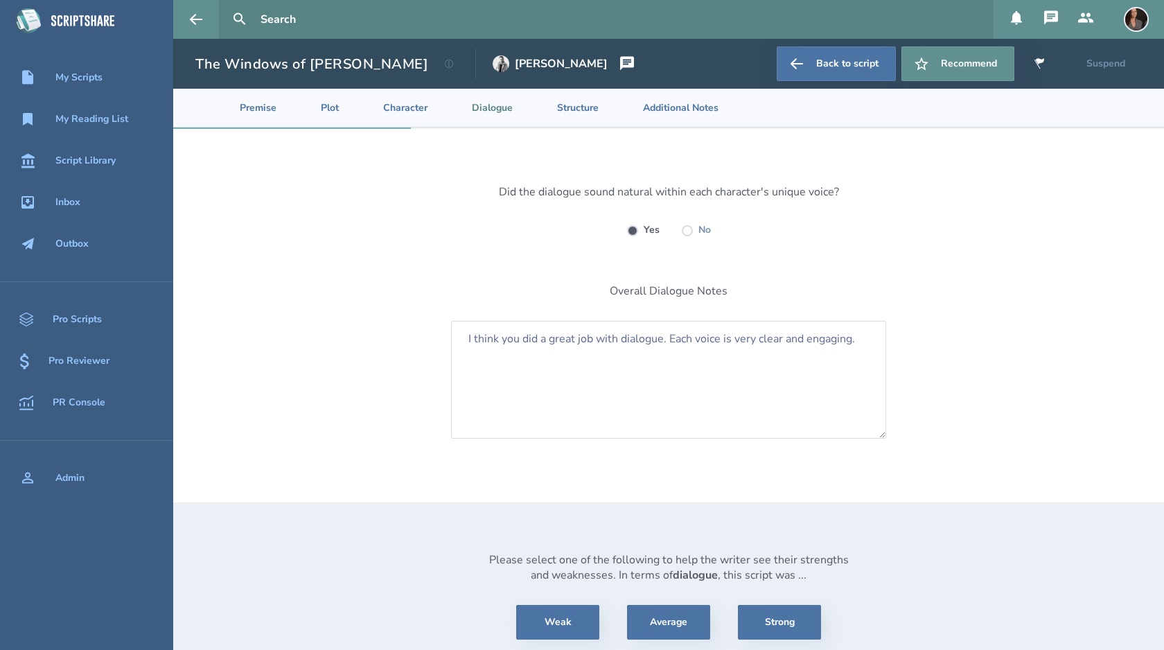
click at [938, 348] on div "Did the dialogue sound natural within each character's unique voice? Yes No Ove…" at bounding box center [668, 409] width 991 height 560
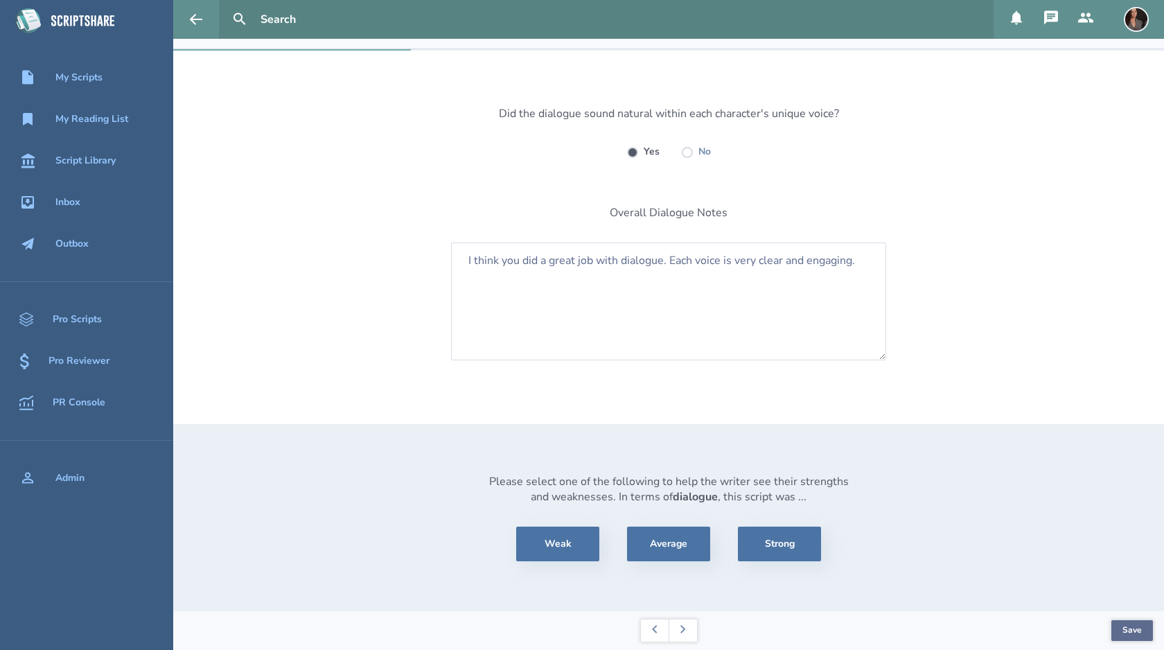
click at [1133, 636] on button "Save" at bounding box center [1132, 630] width 42 height 21
click at [684, 621] on button at bounding box center [683, 630] width 28 height 22
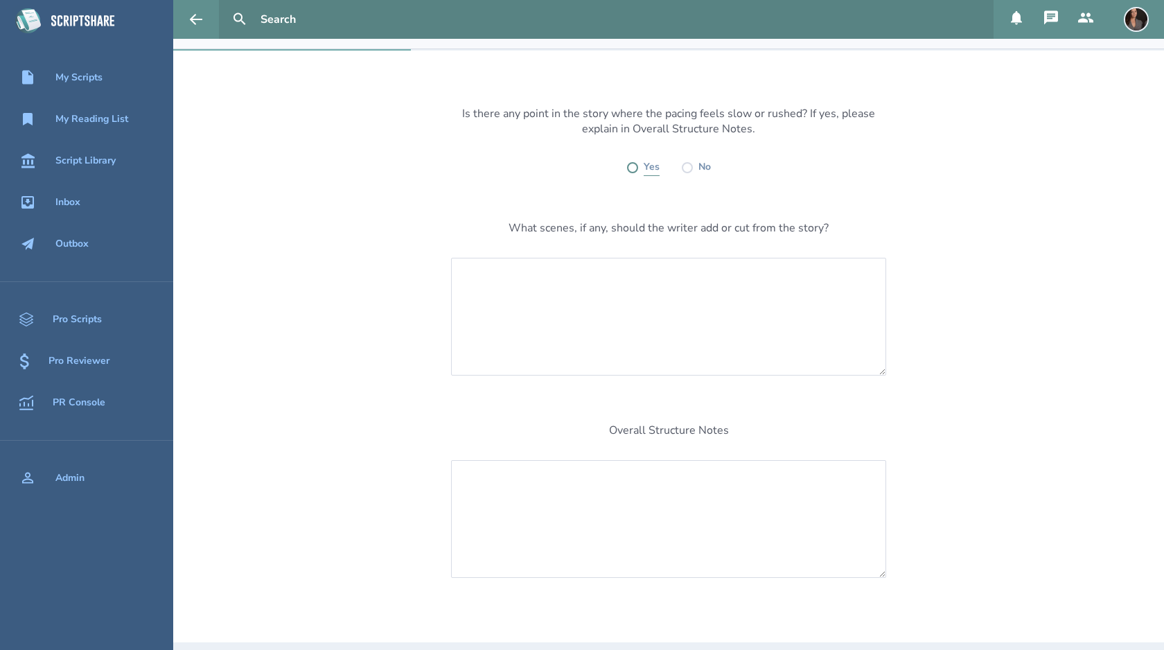
click at [628, 166] on label at bounding box center [632, 167] width 11 height 11
radio input "true"
click at [635, 308] on textarea at bounding box center [668, 317] width 435 height 118
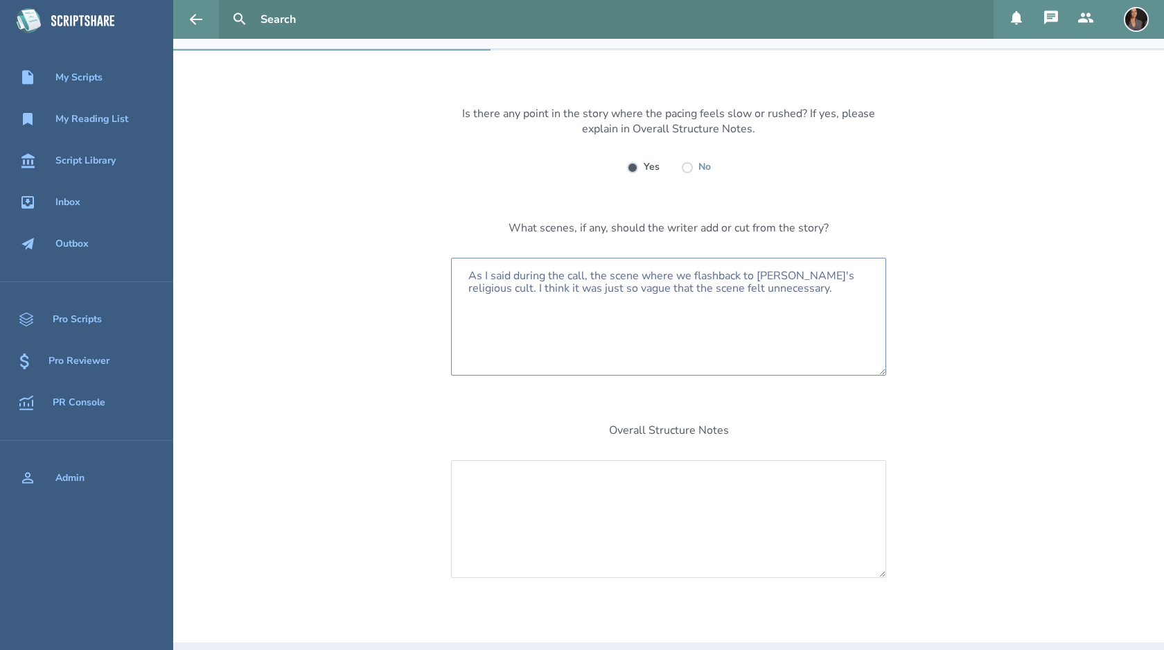
click at [775, 300] on textarea "As I said during the call, the scene where we flashback to [PERSON_NAME]'s reli…" at bounding box center [668, 317] width 435 height 118
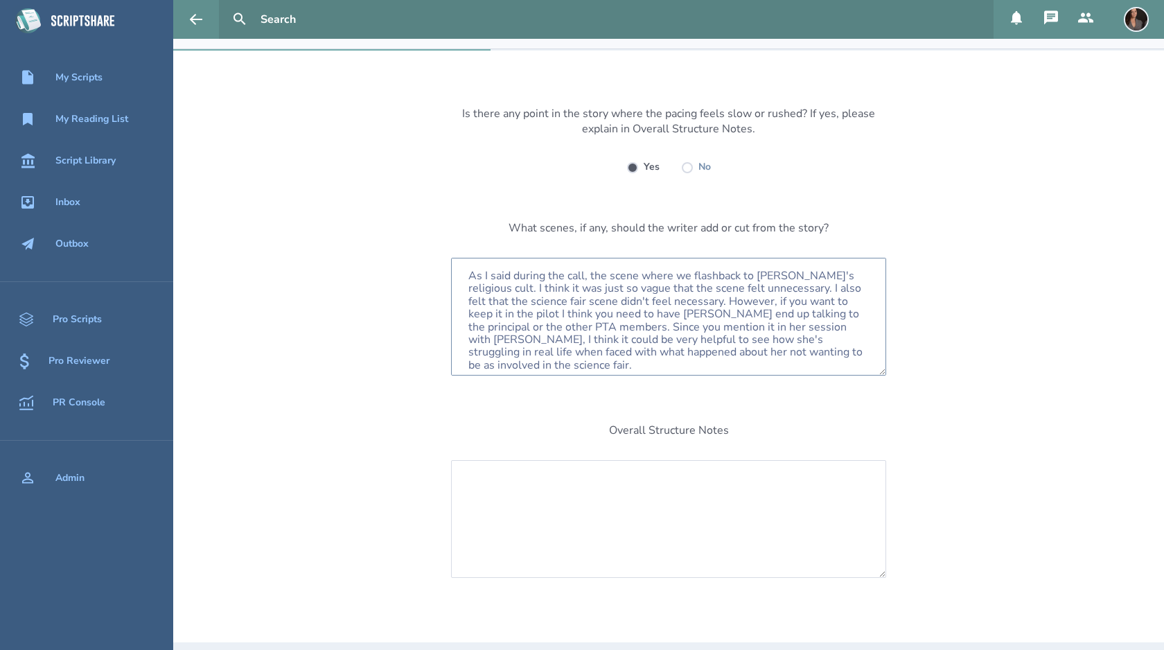
click at [757, 288] on textarea "As I said during the call, the scene where we flashback to [PERSON_NAME]'s reli…" at bounding box center [668, 317] width 435 height 118
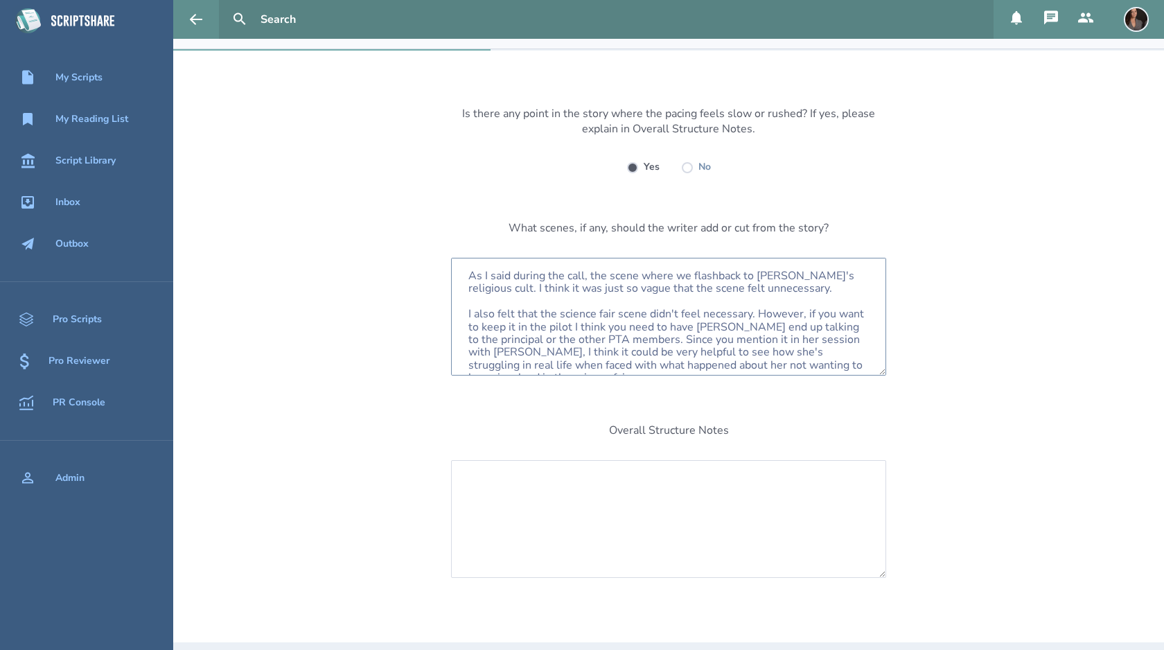
scroll to position [8, 0]
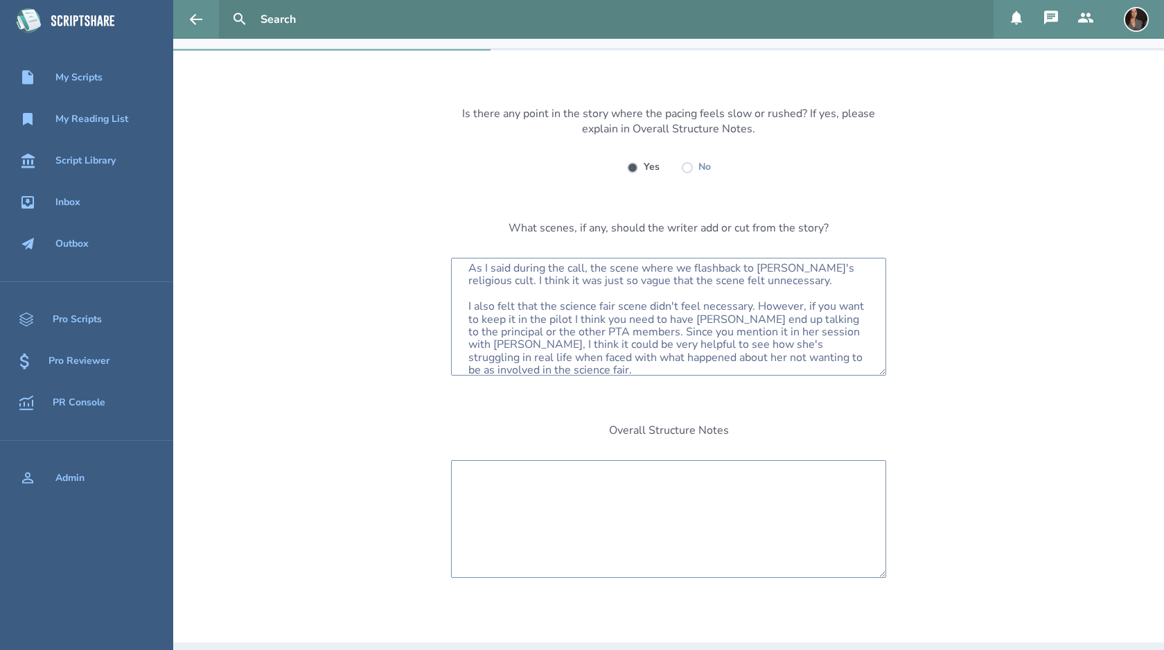
type textarea "As I said during the call, the scene where we flashback to [PERSON_NAME]'s reli…"
click at [655, 537] on textarea at bounding box center [668, 519] width 435 height 118
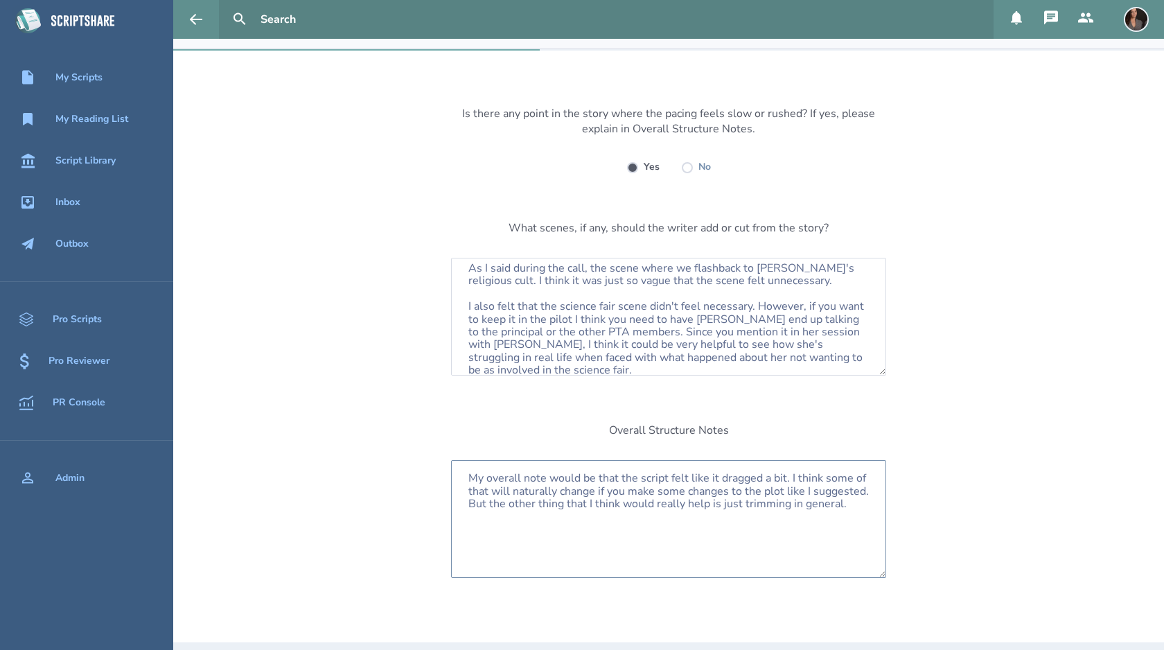
click at [469, 504] on textarea "My overall note would be that the script felt like it dragged a bit. I think so…" at bounding box center [668, 519] width 435 height 118
click at [845, 521] on textarea "My overall note would be that the script felt like it dragged a bit. I think so…" at bounding box center [668, 519] width 435 height 118
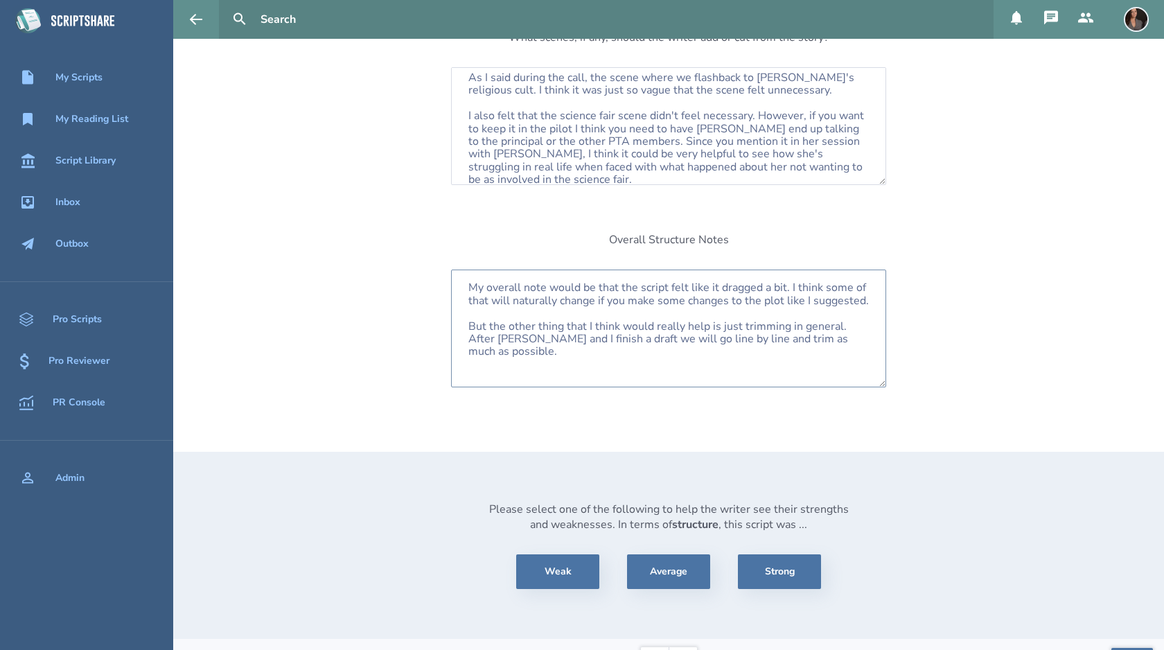
scroll to position [297, 0]
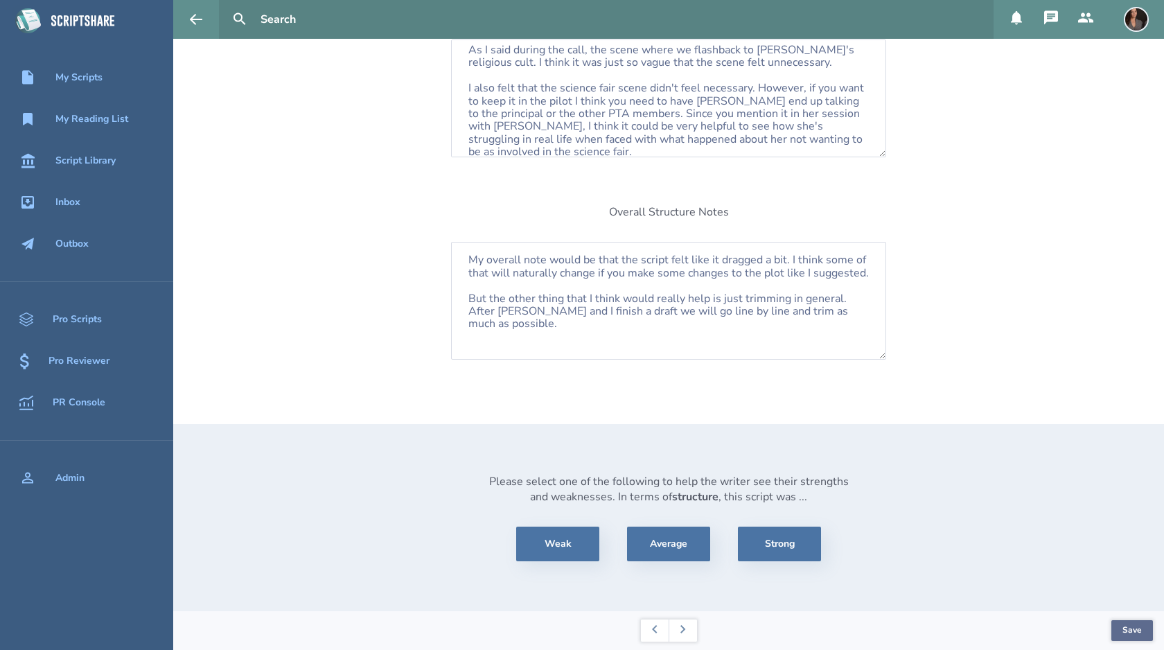
click at [1123, 624] on button "Save" at bounding box center [1132, 630] width 42 height 21
click at [522, 322] on textarea "My overall note would be that the script felt like it dragged a bit. I think so…" at bounding box center [668, 301] width 435 height 118
click at [575, 324] on textarea "My overall note would be that the script felt like it dragged a bit. I think so…" at bounding box center [668, 301] width 435 height 118
click at [753, 331] on textarea "My overall note would be that the script felt like it dragged a bit. I think so…" at bounding box center [668, 301] width 435 height 118
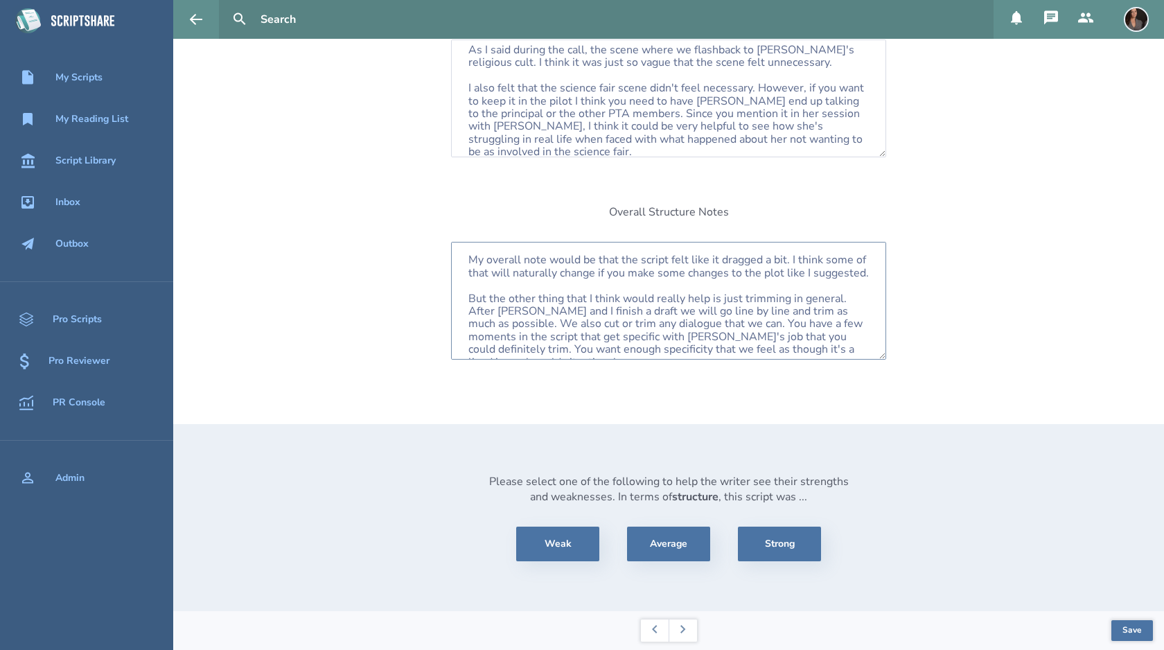
scroll to position [10, 0]
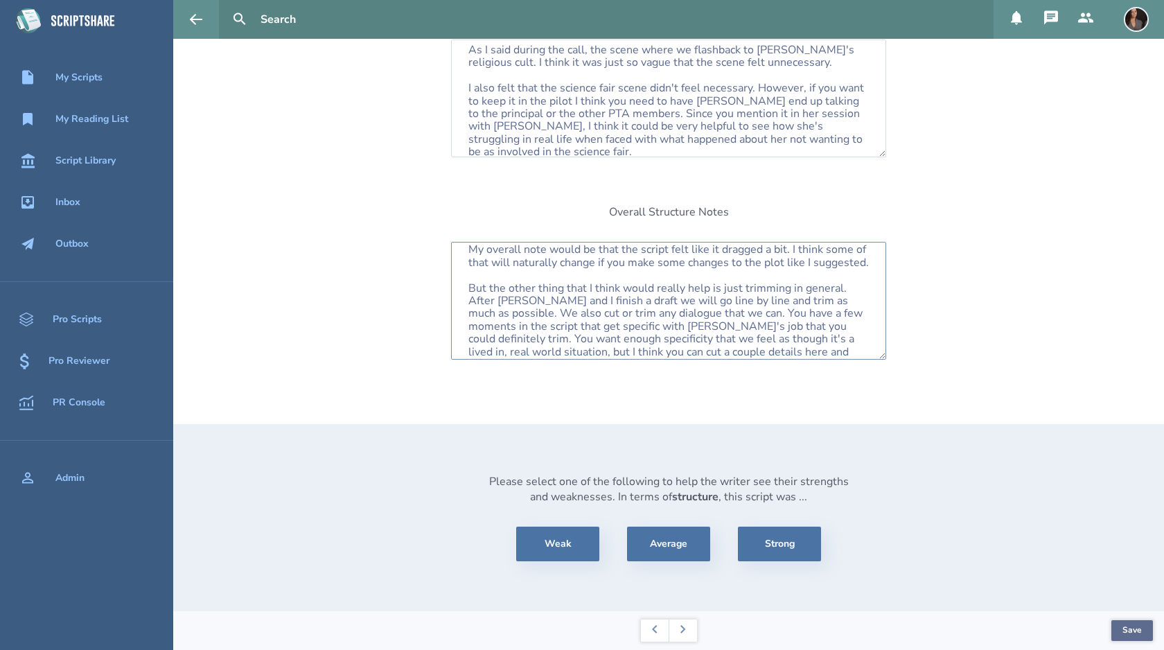
type textarea "My overall note would be that the script felt like it dragged a bit. I think so…"
click at [1139, 635] on button "Save" at bounding box center [1132, 630] width 42 height 21
click at [690, 629] on button at bounding box center [683, 630] width 28 height 22
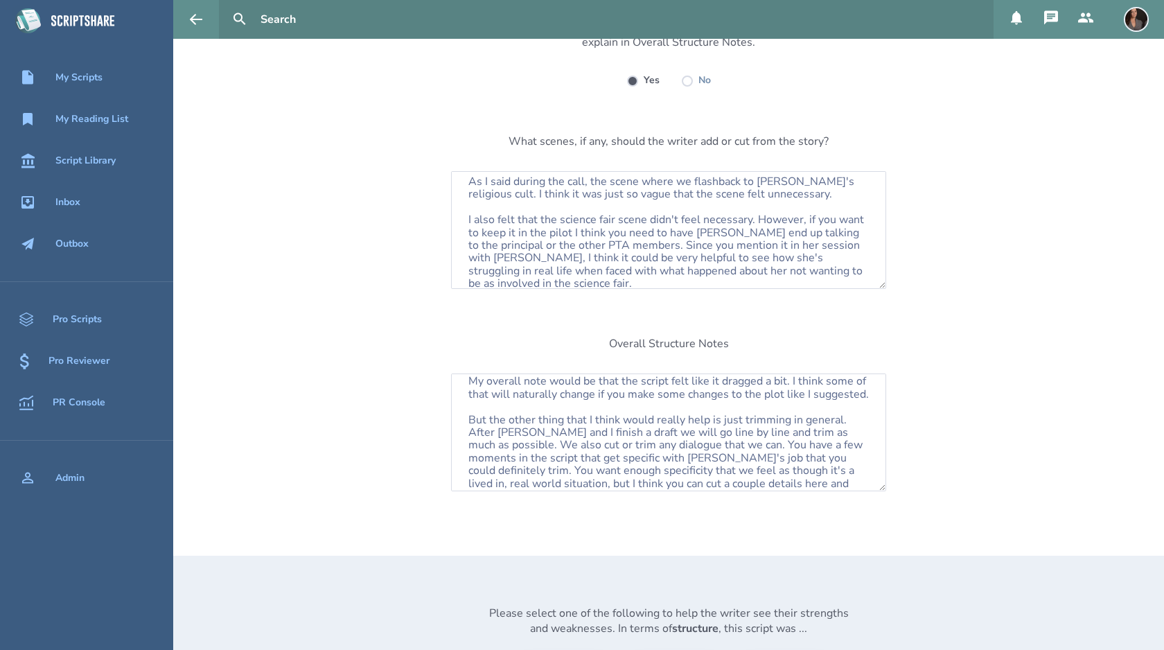
select select "pass"
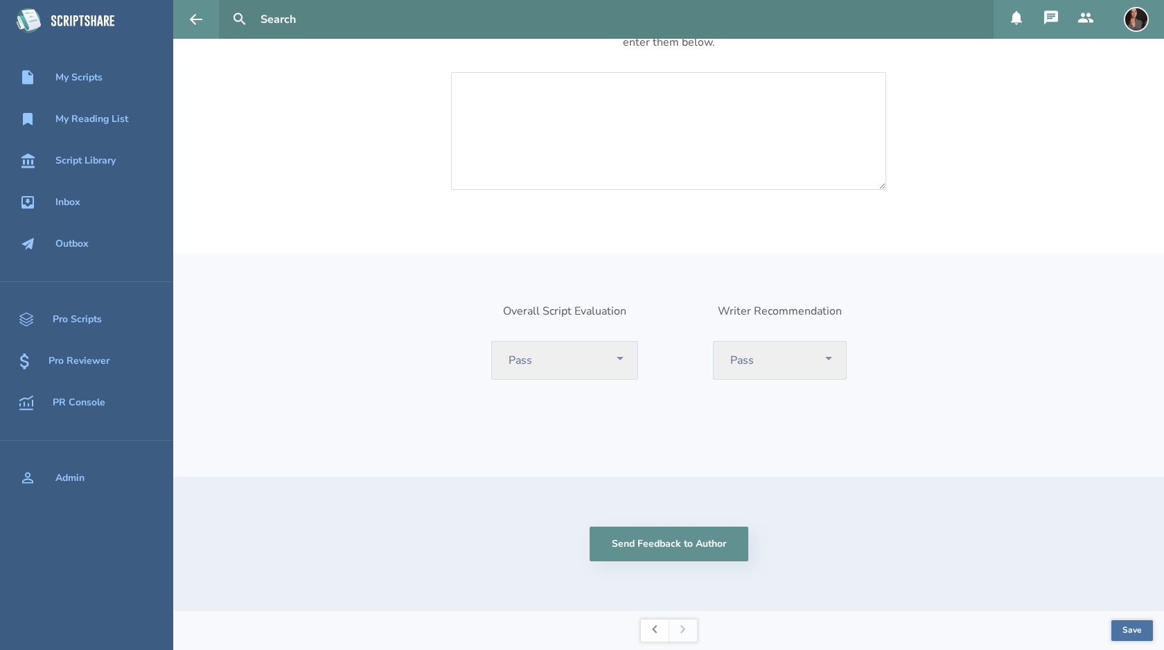
scroll to position [0, 0]
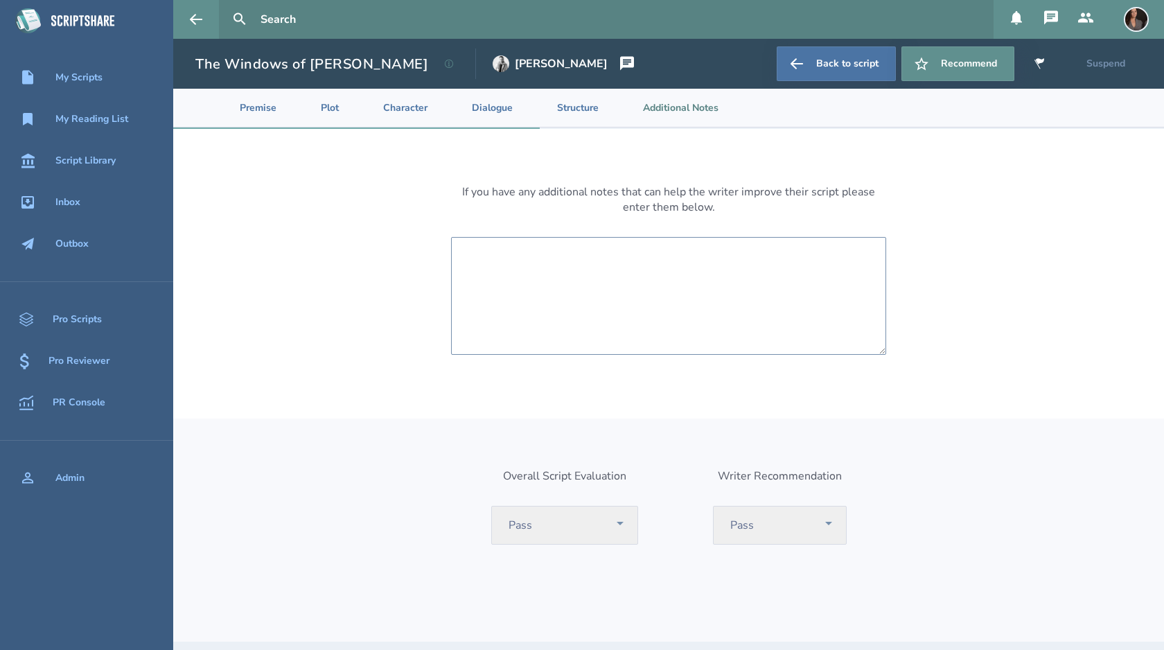
click at [626, 267] on textarea at bounding box center [668, 296] width 435 height 118
type textarea "I"
type textarea "I don't think I have any additional notes."
click at [614, 518] on select "Select One Recommend Consider Consider with Rewrite Pass" at bounding box center [564, 525] width 147 height 39
select select "considerWithRewrite"
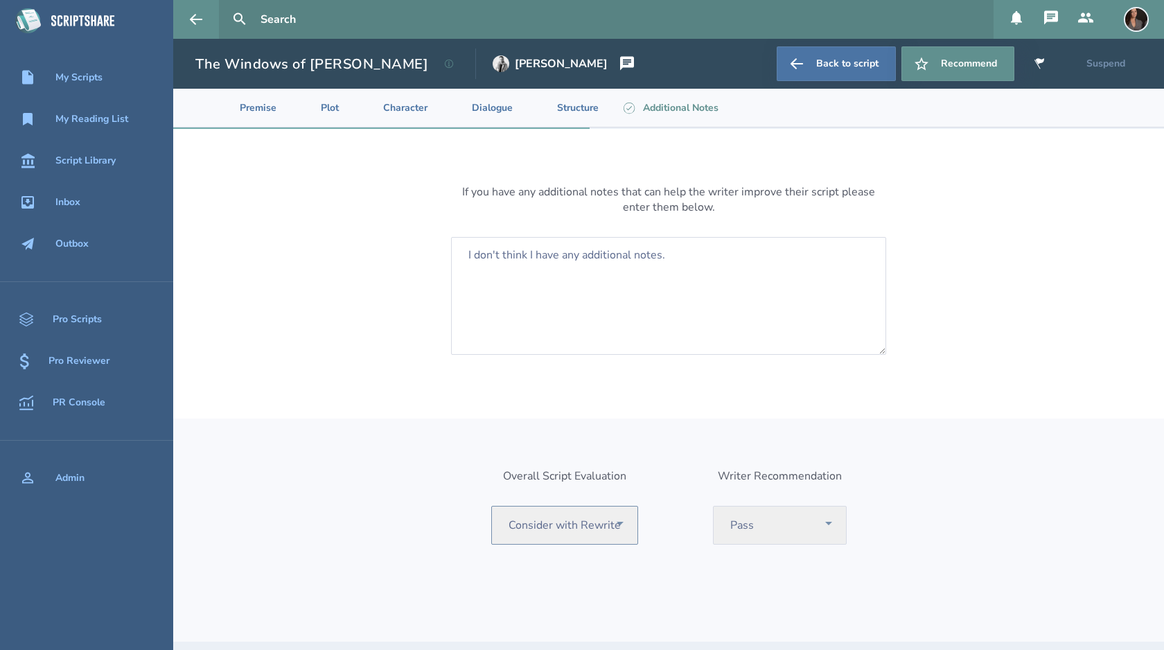
click at [493, 506] on select "Select One Recommend Consider Consider with Rewrite Pass" at bounding box center [564, 525] width 147 height 39
click at [788, 524] on select "Select One Recommend Writer Consider Writer Pass" at bounding box center [780, 525] width 134 height 39
select select "consider"
click at [713, 506] on select "Select One Recommend Writer Consider Writer Pass" at bounding box center [780, 525] width 134 height 39
click at [903, 490] on div "Overall Script Evaluation Select One Recommend Consider Consider with Rewrite P…" at bounding box center [668, 529] width 991 height 223
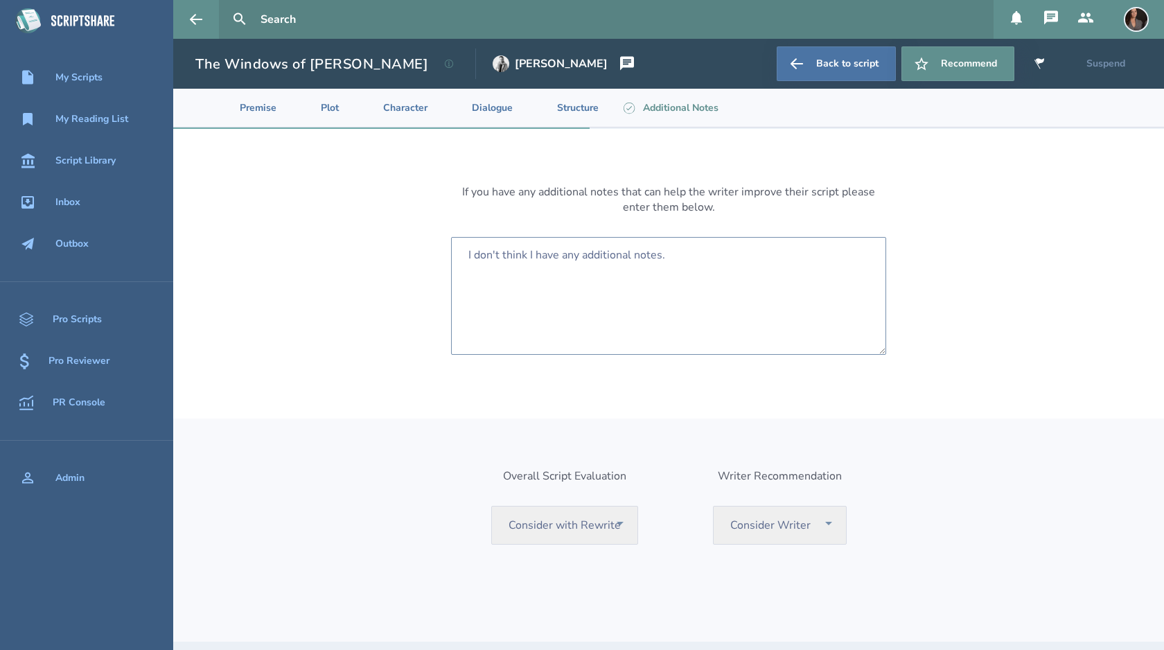
drag, startPoint x: 678, startPoint y: 254, endPoint x: 423, endPoint y: 251, distance: 255.0
click at [423, 251] on div "If you have any additional notes that can help the writer improve their script …" at bounding box center [668, 452] width 991 height 647
type textarea "I hope my notes are helpful. Let me know if you want to get on a Zoom and we ca…"
click at [266, 109] on li "Premise" at bounding box center [246, 108] width 81 height 38
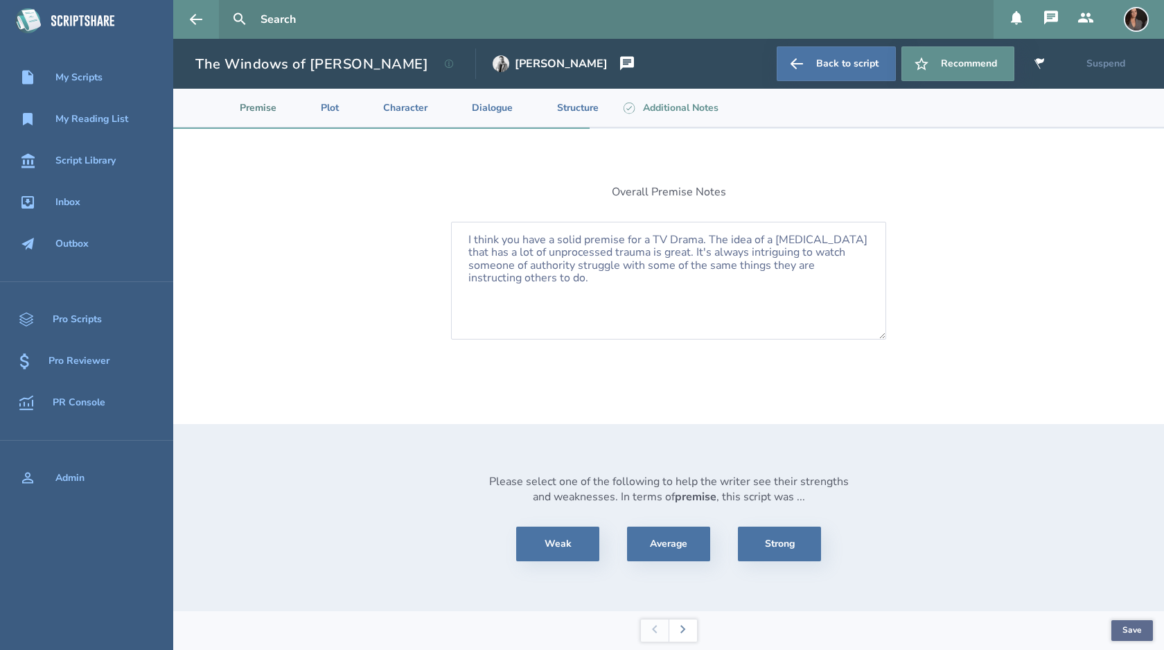
click at [1133, 628] on button "Save" at bounding box center [1132, 630] width 42 height 21
